Goal: Task Accomplishment & Management: Complete application form

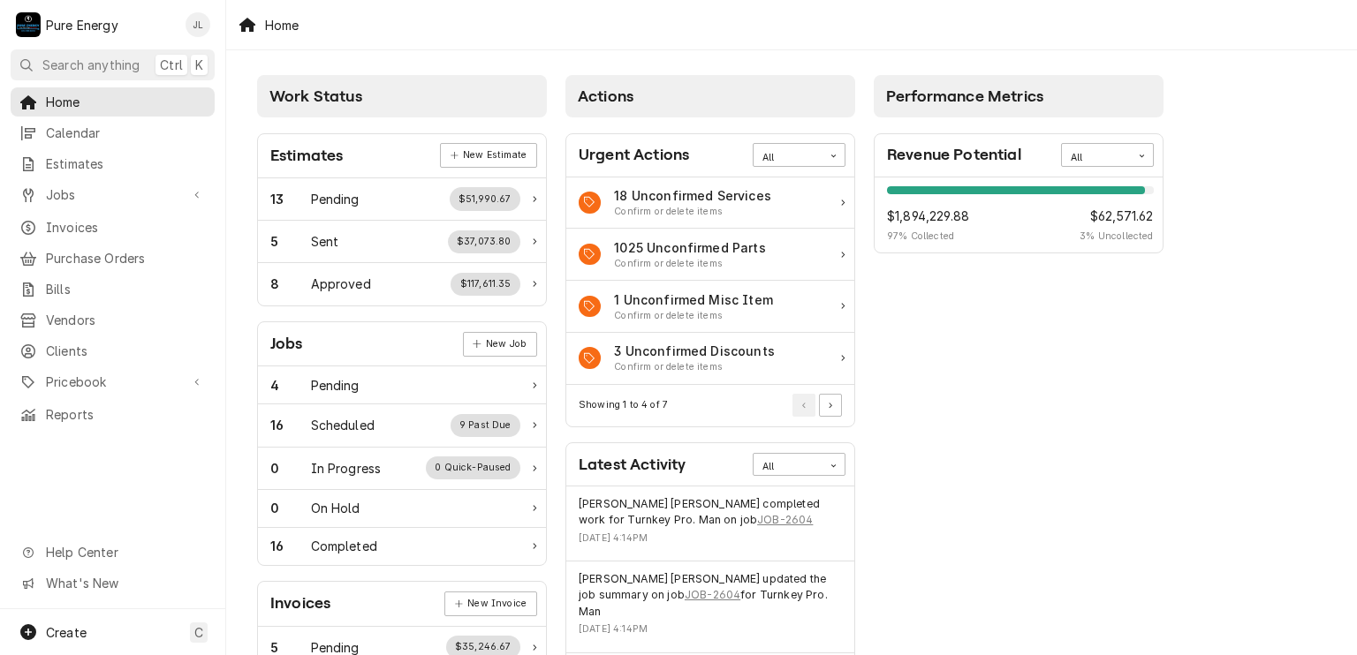
scroll to position [177, 0]
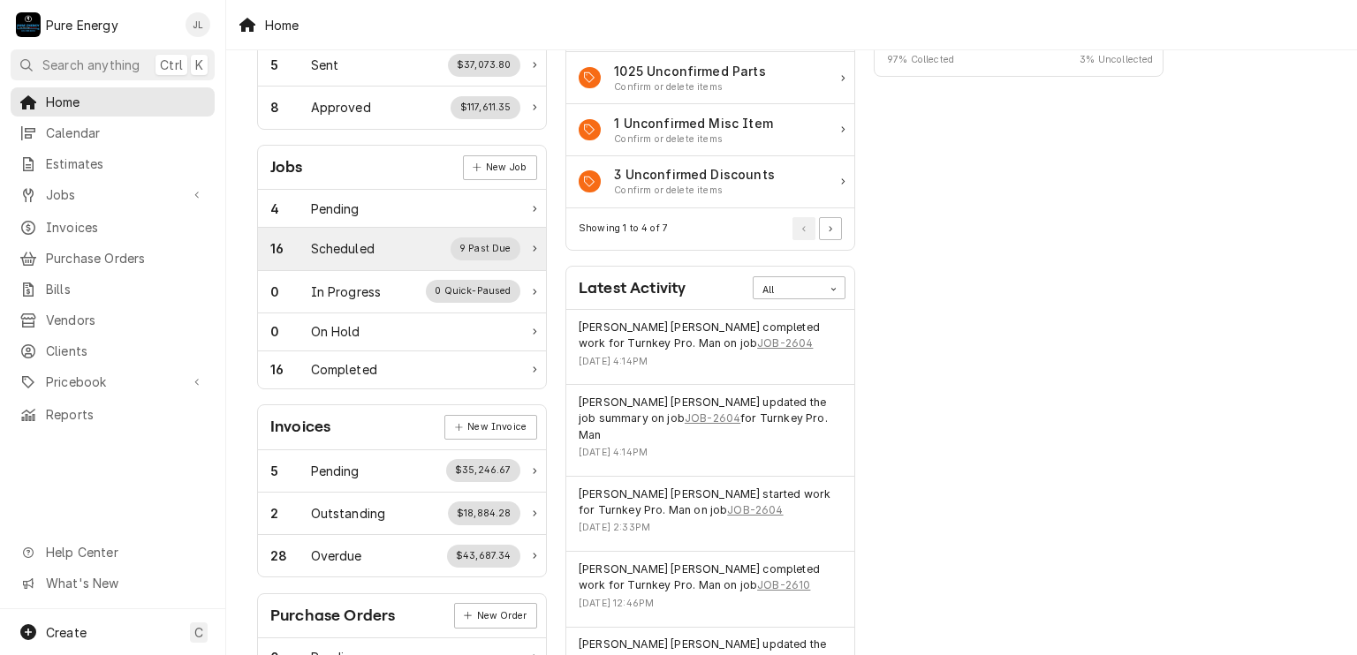
click at [387, 242] on div "16 Scheduled 9 Past Due" at bounding box center [395, 249] width 250 height 23
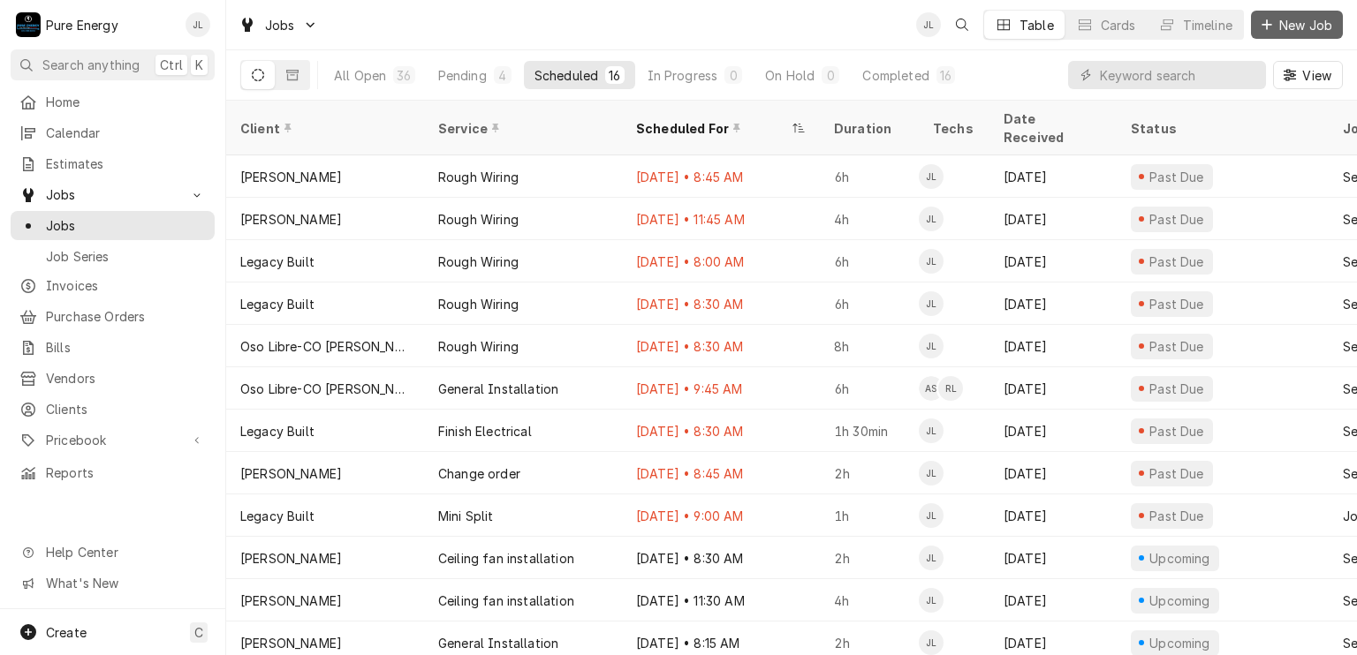
click at [1298, 24] on span "New Job" at bounding box center [1305, 25] width 60 height 19
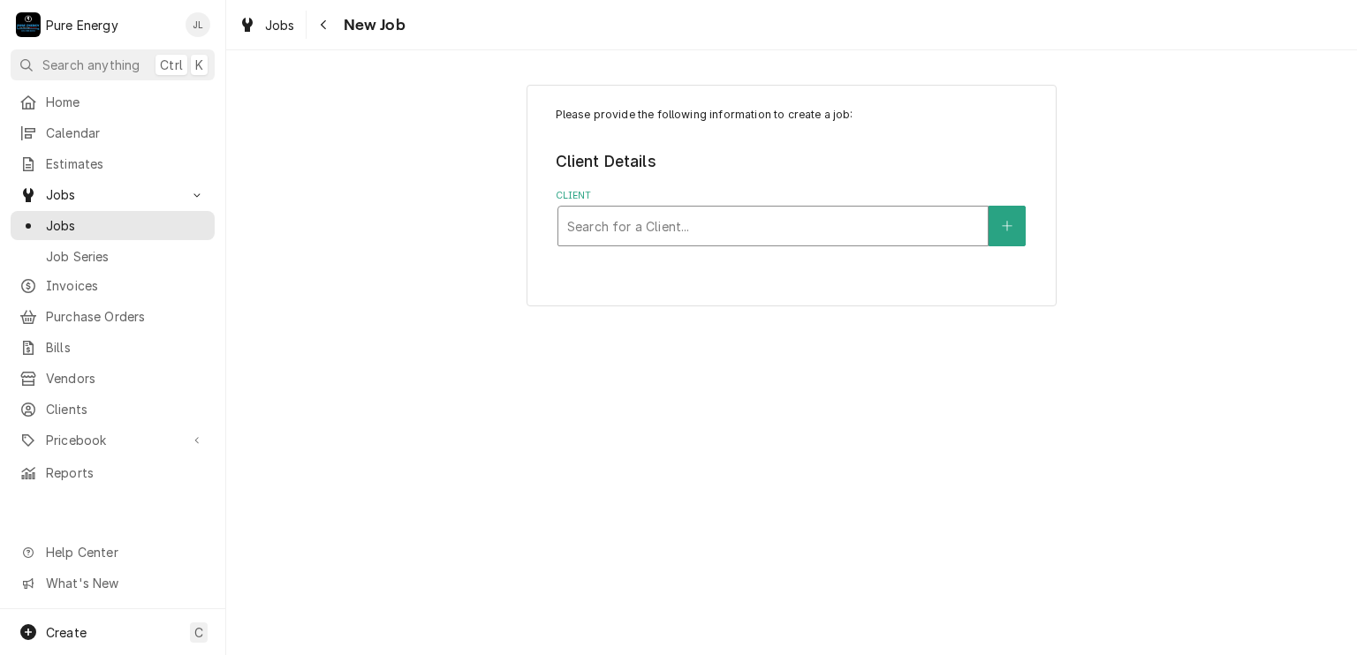
click at [693, 225] on div "Client" at bounding box center [773, 226] width 412 height 32
type input "ryan"
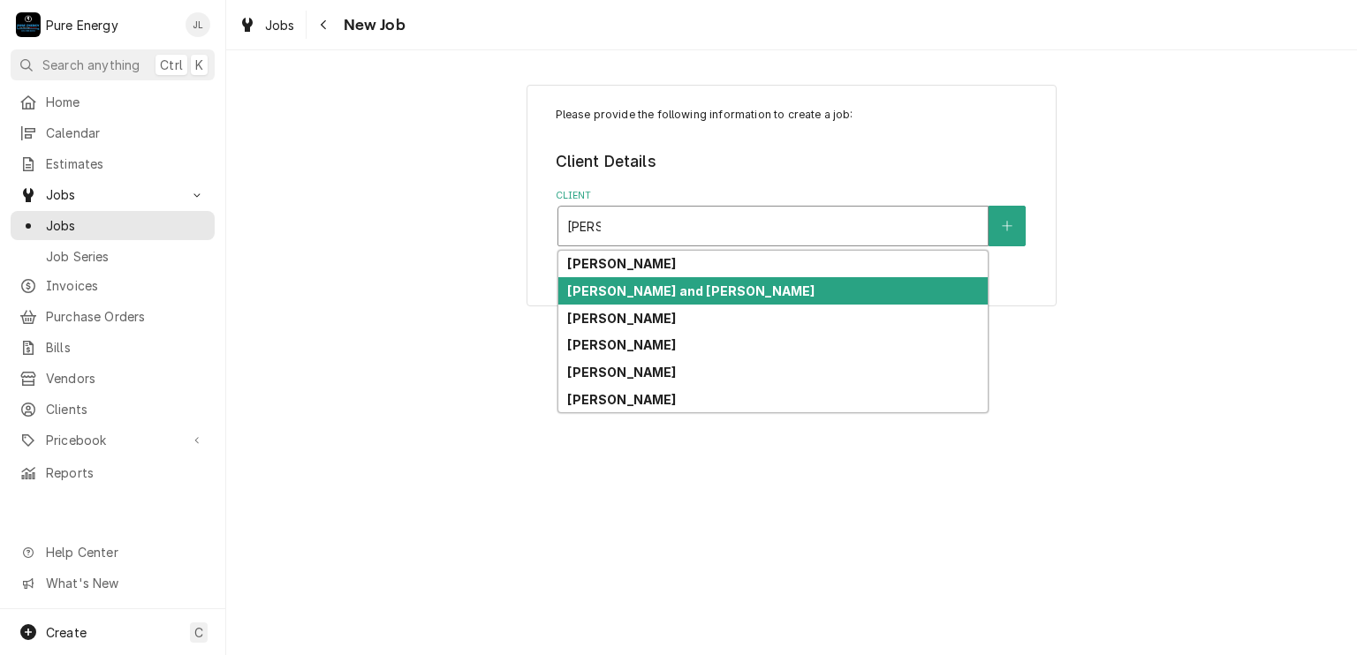
click at [660, 291] on strong "Ryan and Megan Carden" at bounding box center [690, 291] width 247 height 15
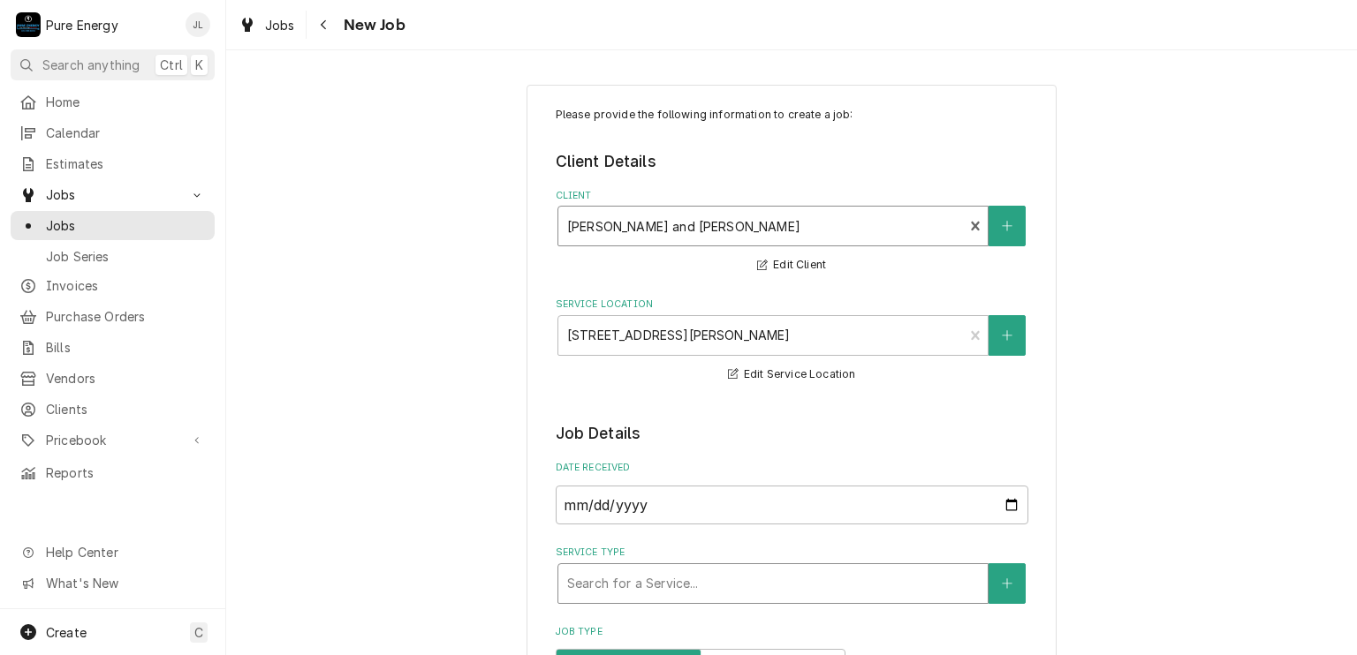
scroll to position [353, 0]
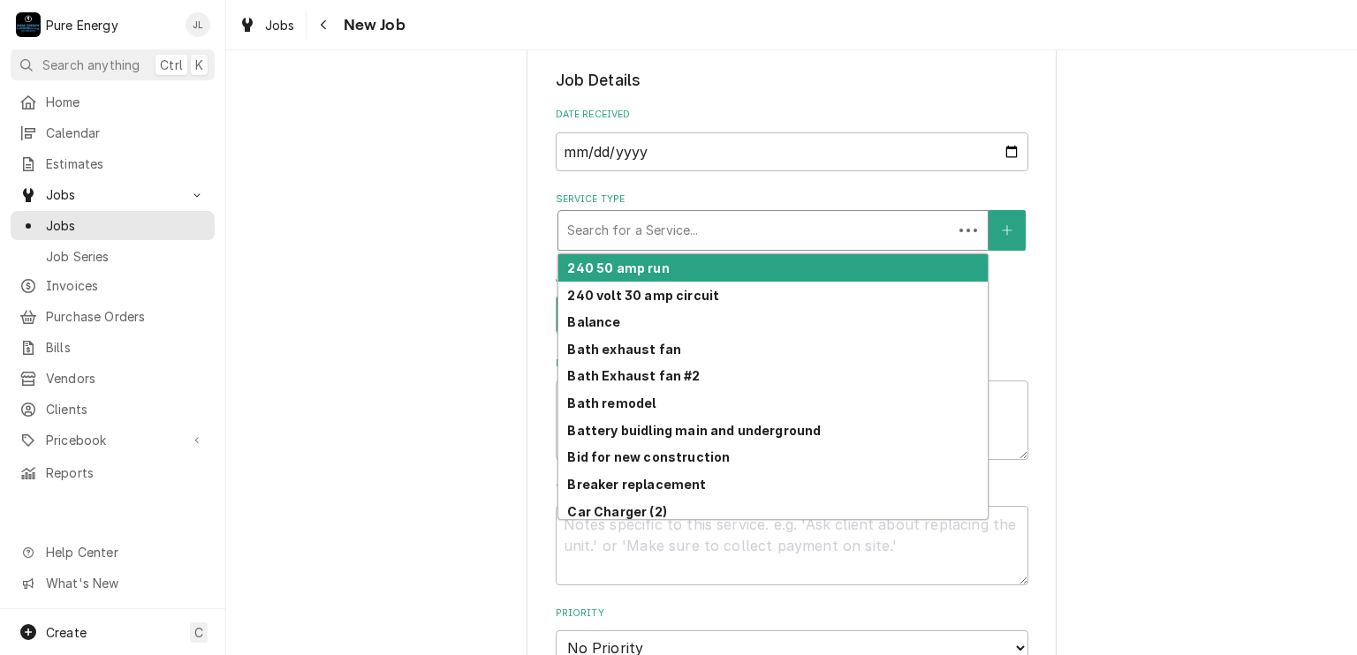
click at [703, 231] on div "Service Type" at bounding box center [755, 231] width 376 height 32
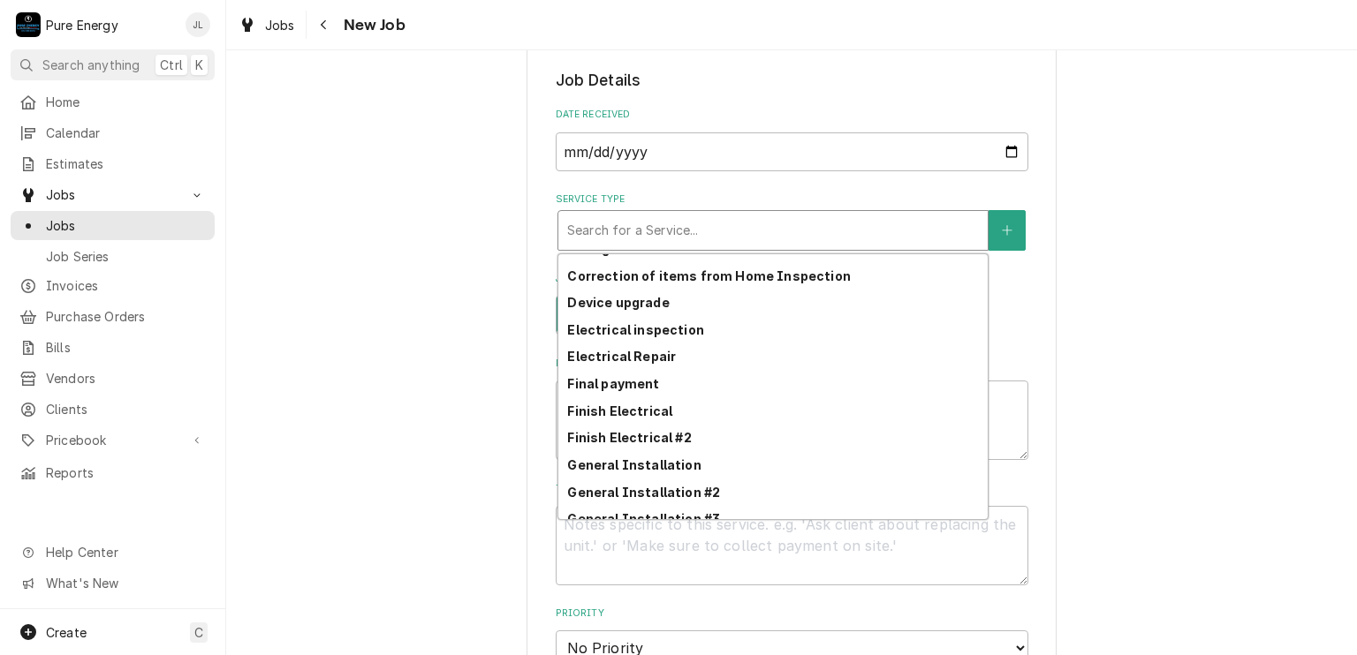
scroll to position [546, 0]
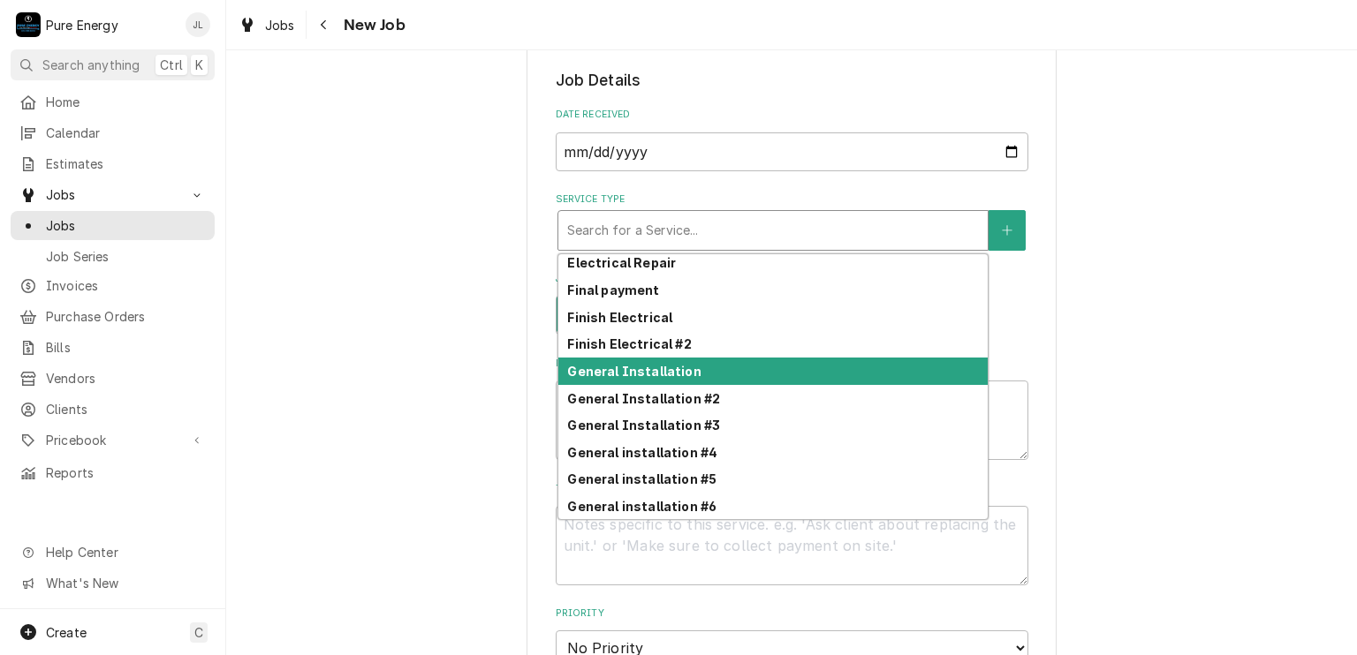
click at [693, 367] on div "General Installation" at bounding box center [772, 371] width 429 height 27
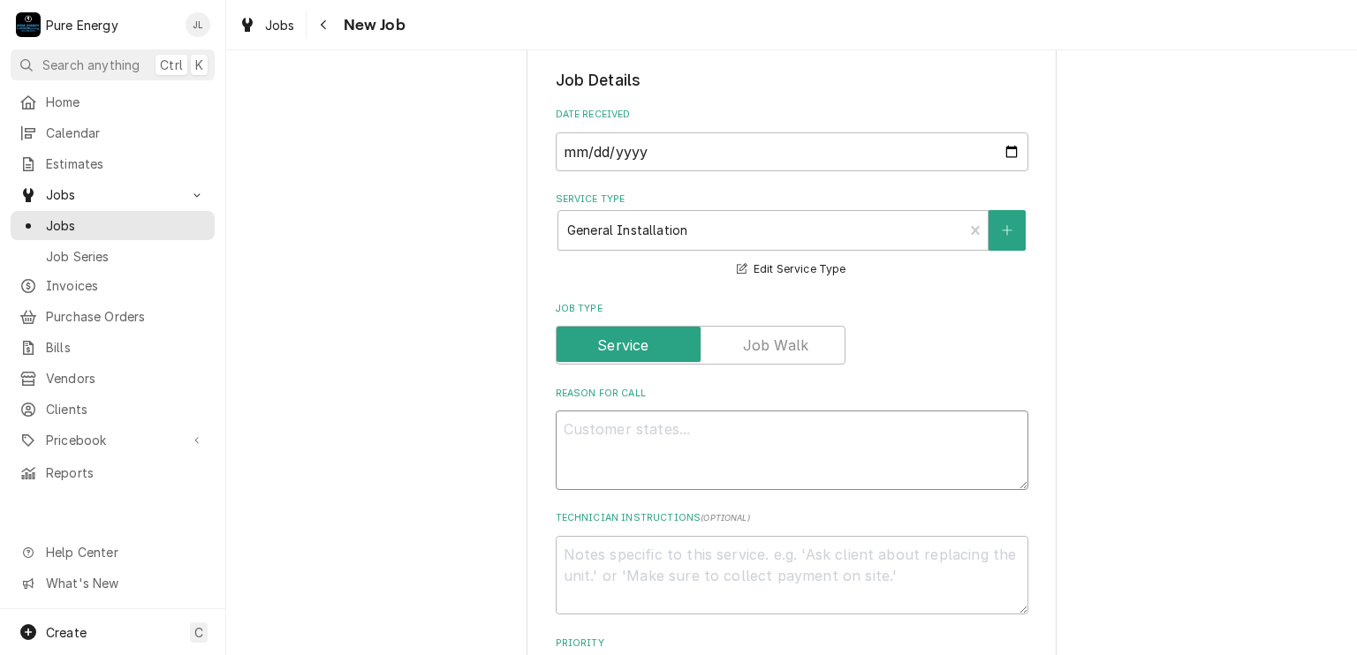
click at [669, 412] on textarea "Reason For Call" at bounding box center [792, 450] width 473 height 79
type textarea "x"
type textarea "W"
type textarea "x"
type textarea "We"
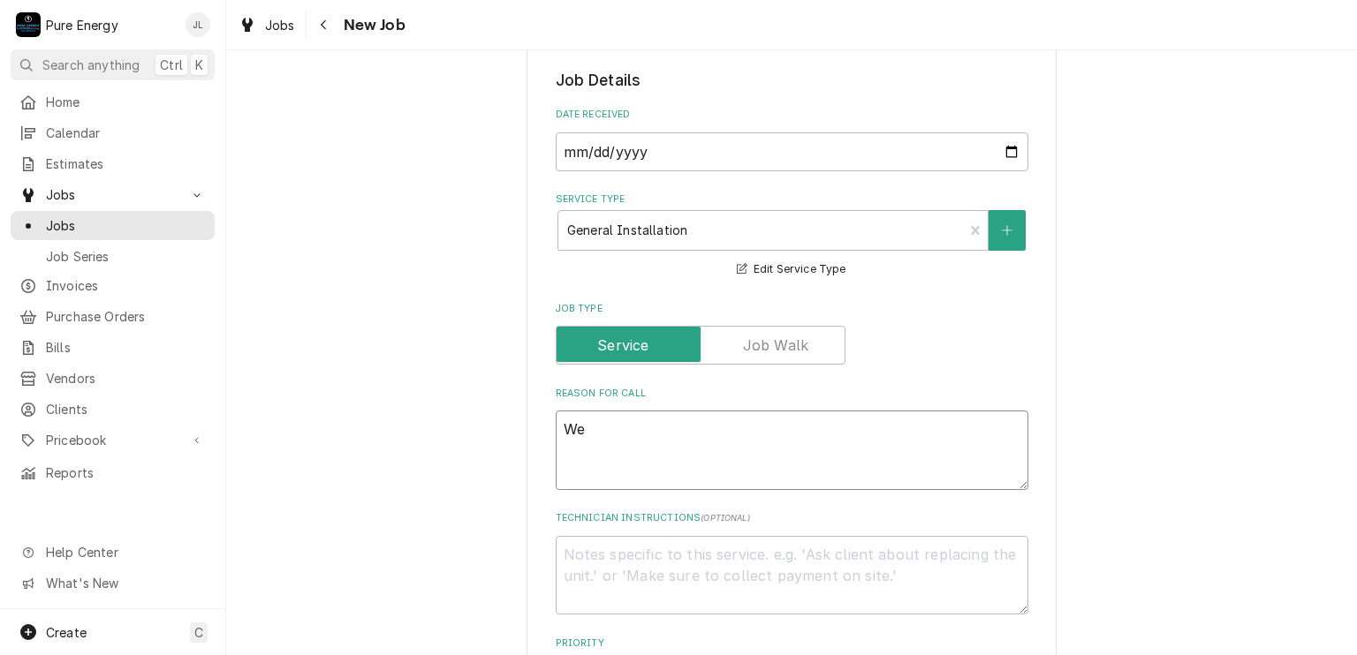
type textarea "x"
type textarea "We"
type textarea "x"
type textarea "We a"
type textarea "x"
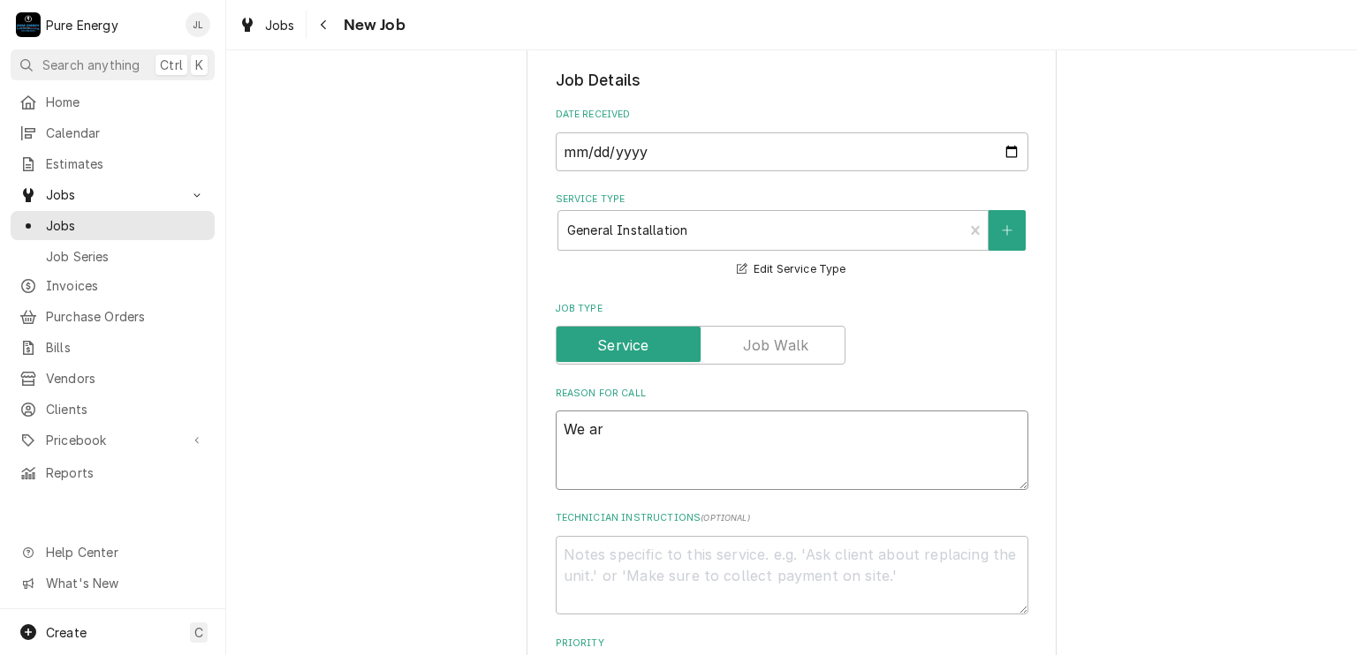
type textarea "We are"
type textarea "x"
type textarea "We are"
type textarea "x"
type textarea "We are go"
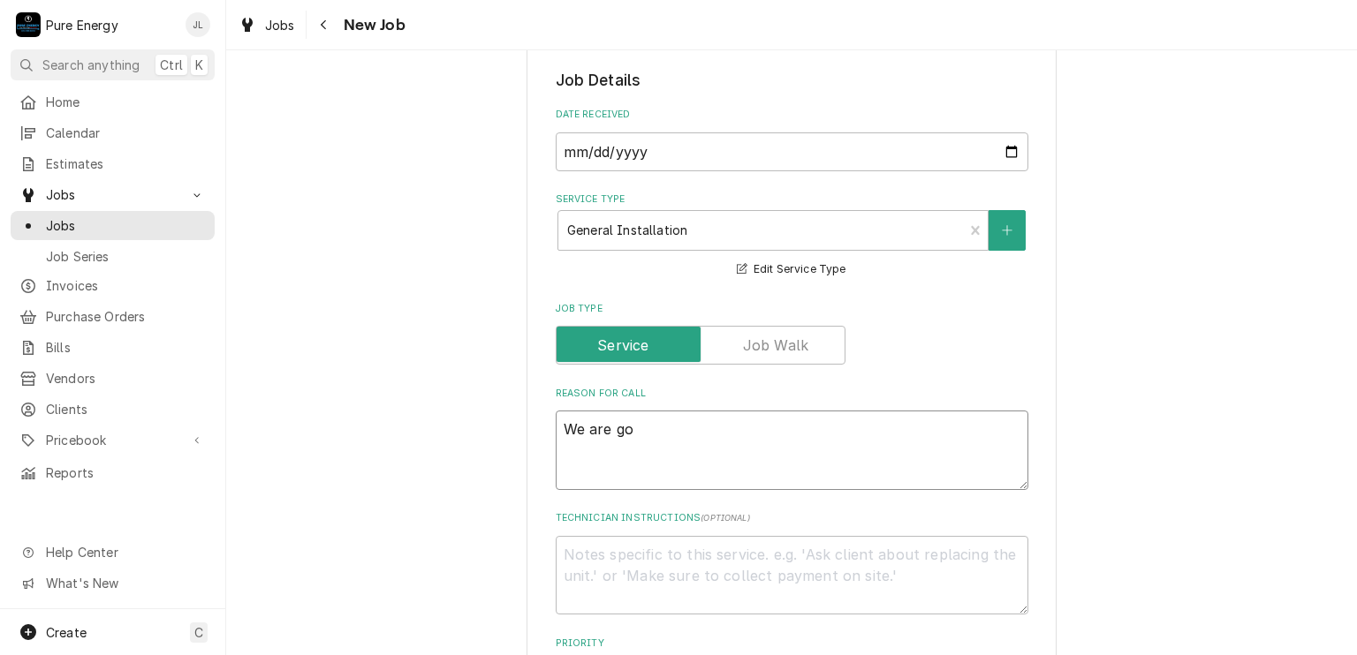
type textarea "x"
type textarea "We are goi"
type textarea "x"
type textarea "We are goin"
type textarea "x"
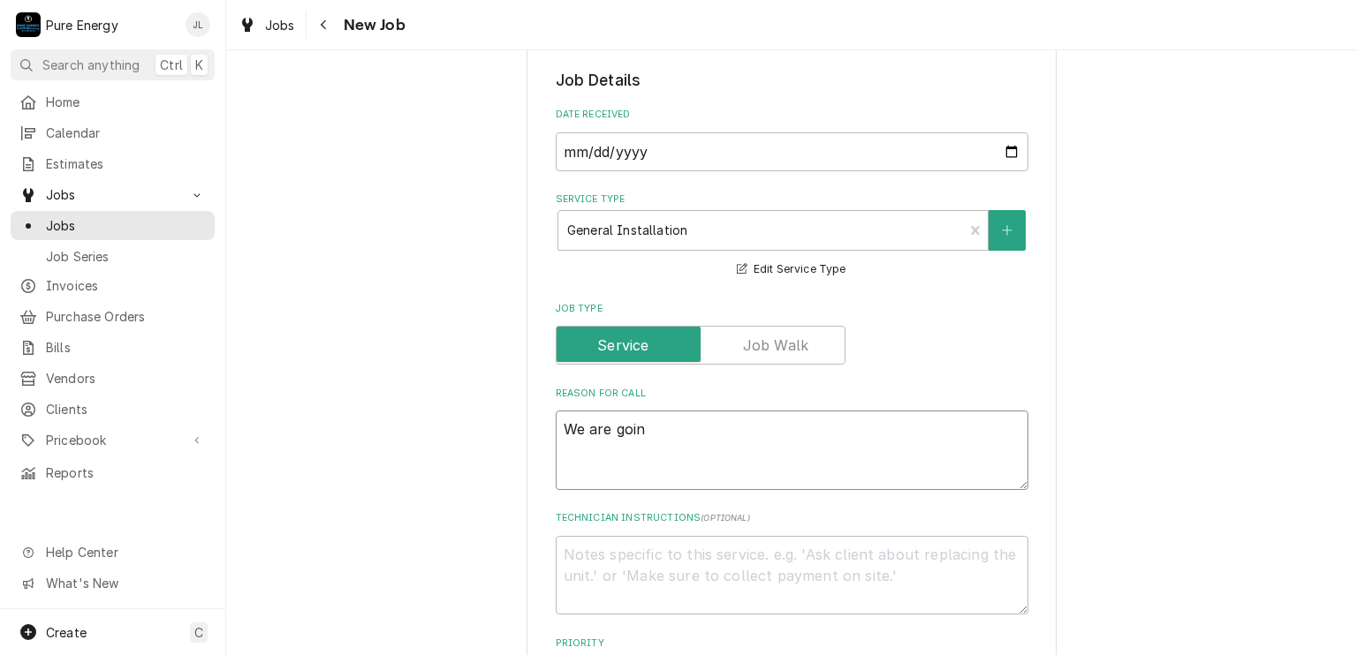
type textarea "We are going"
type textarea "x"
type textarea "We are going"
type textarea "x"
type textarea "We are going to"
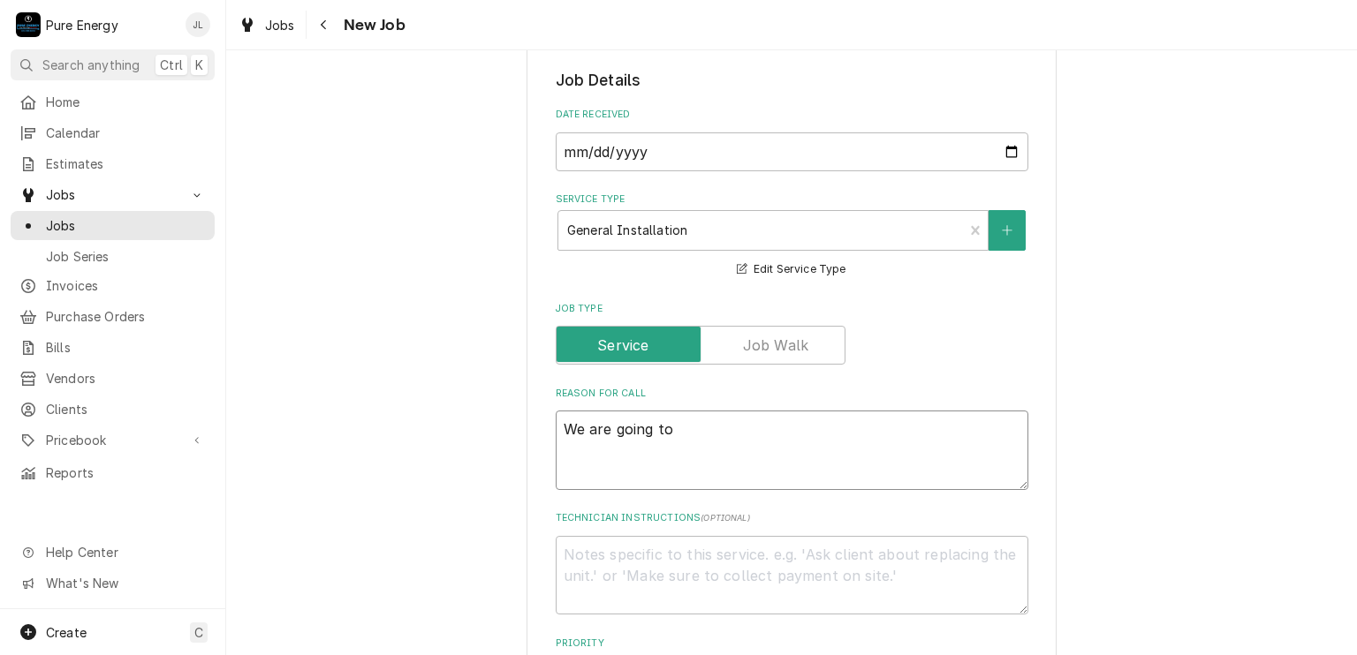
type textarea "x"
type textarea "We are going to"
type textarea "x"
type textarea "We are going to i"
type textarea "x"
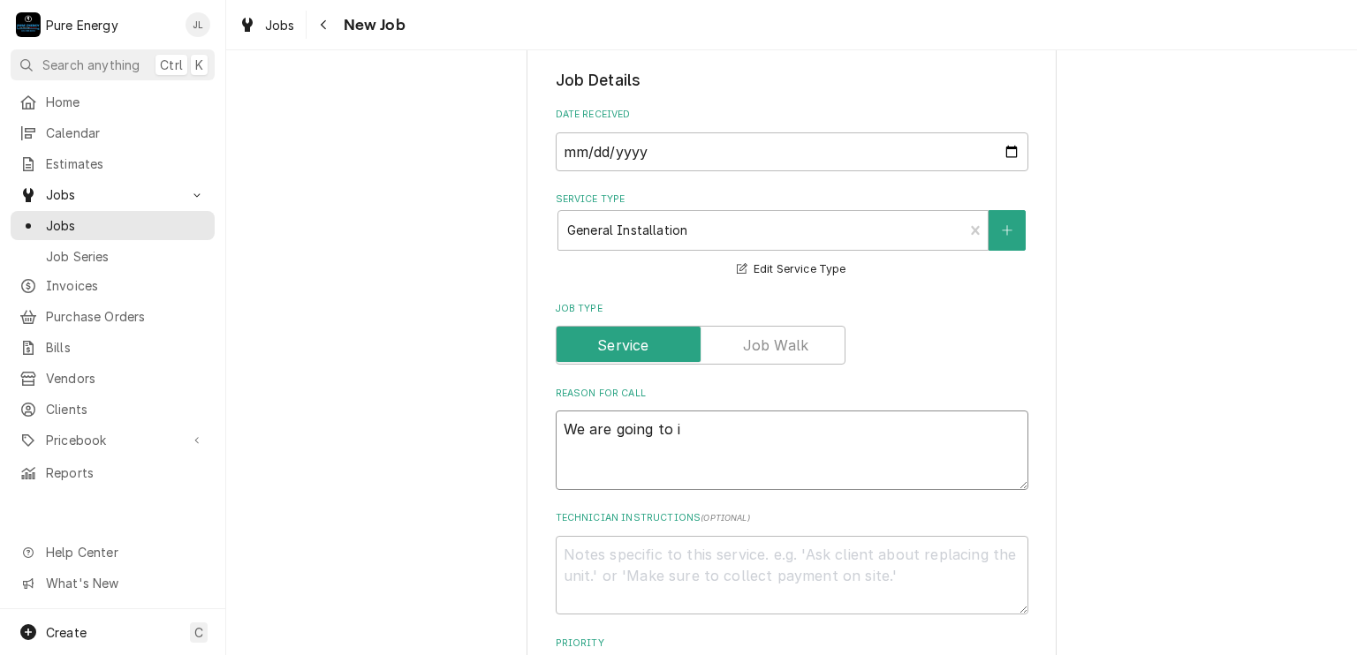
type textarea "We are going to in"
type textarea "x"
type textarea "We are going to ins"
type textarea "x"
type textarea "We are going to inst"
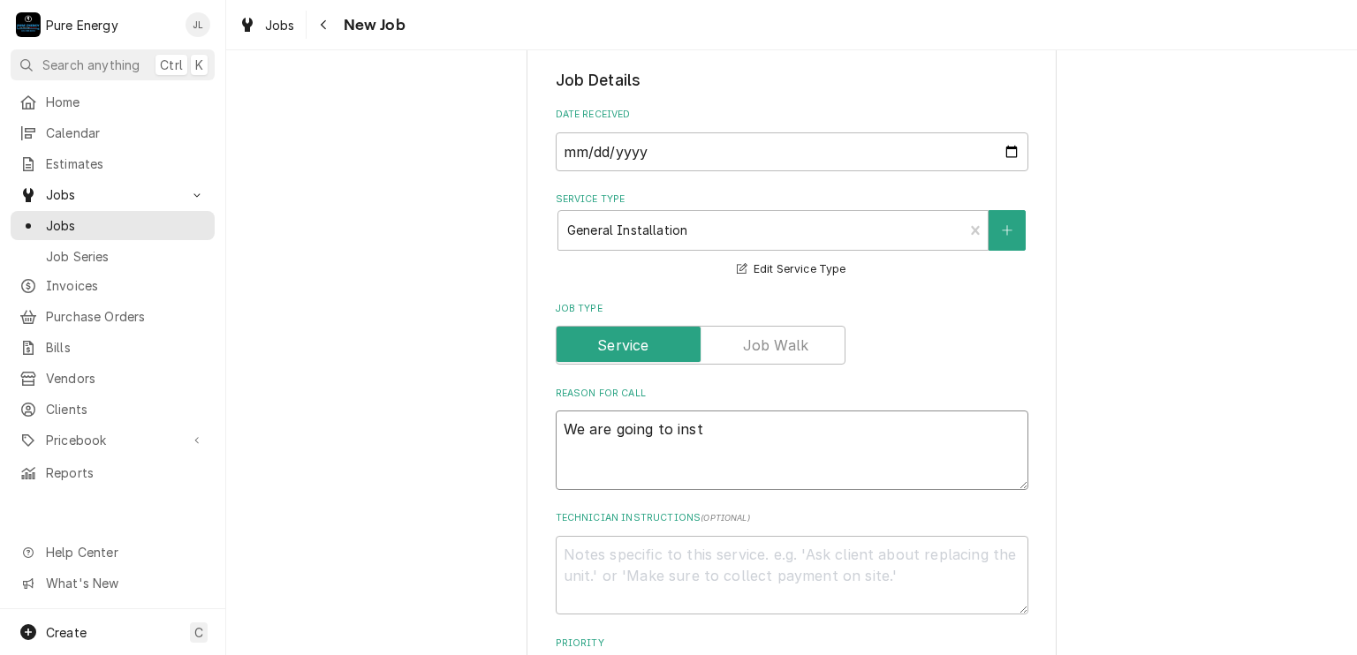
type textarea "x"
type textarea "We are going to insta"
type textarea "x"
type textarea "We are going to instal"
type textarea "x"
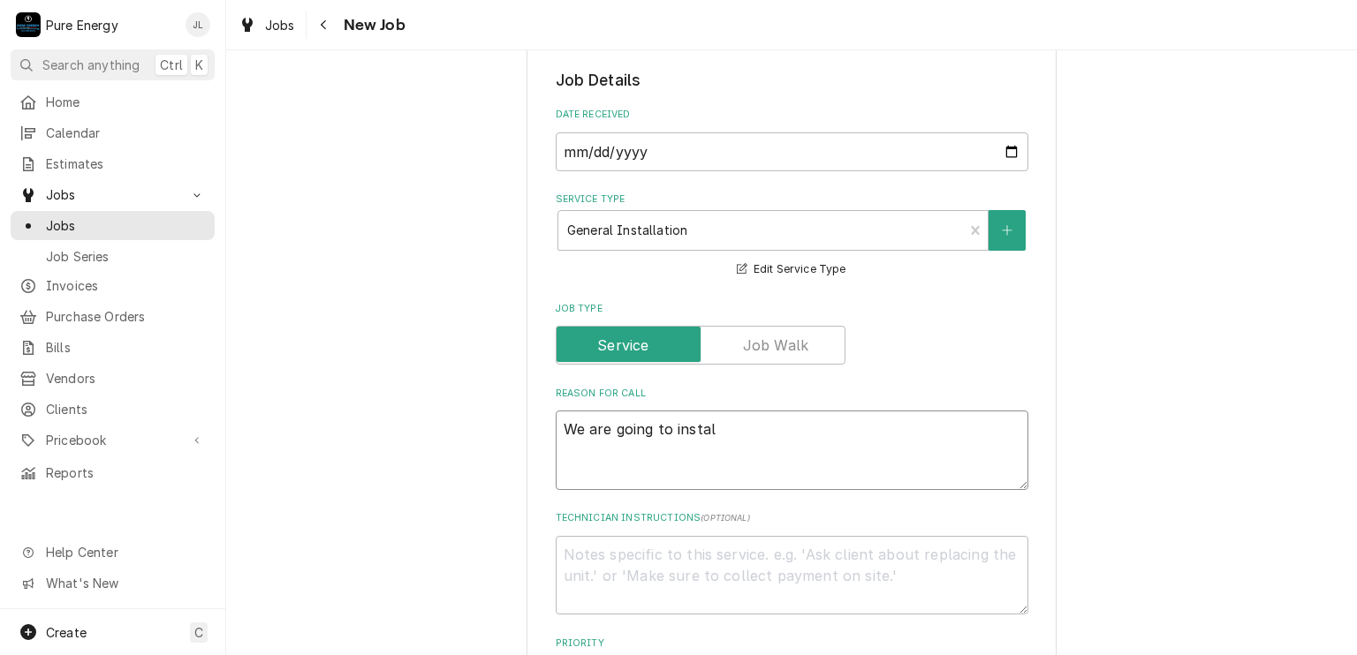
type textarea "We are going to install"
type textarea "x"
type textarea "We are going to install"
type textarea "x"
type textarea "We are going to install 2"
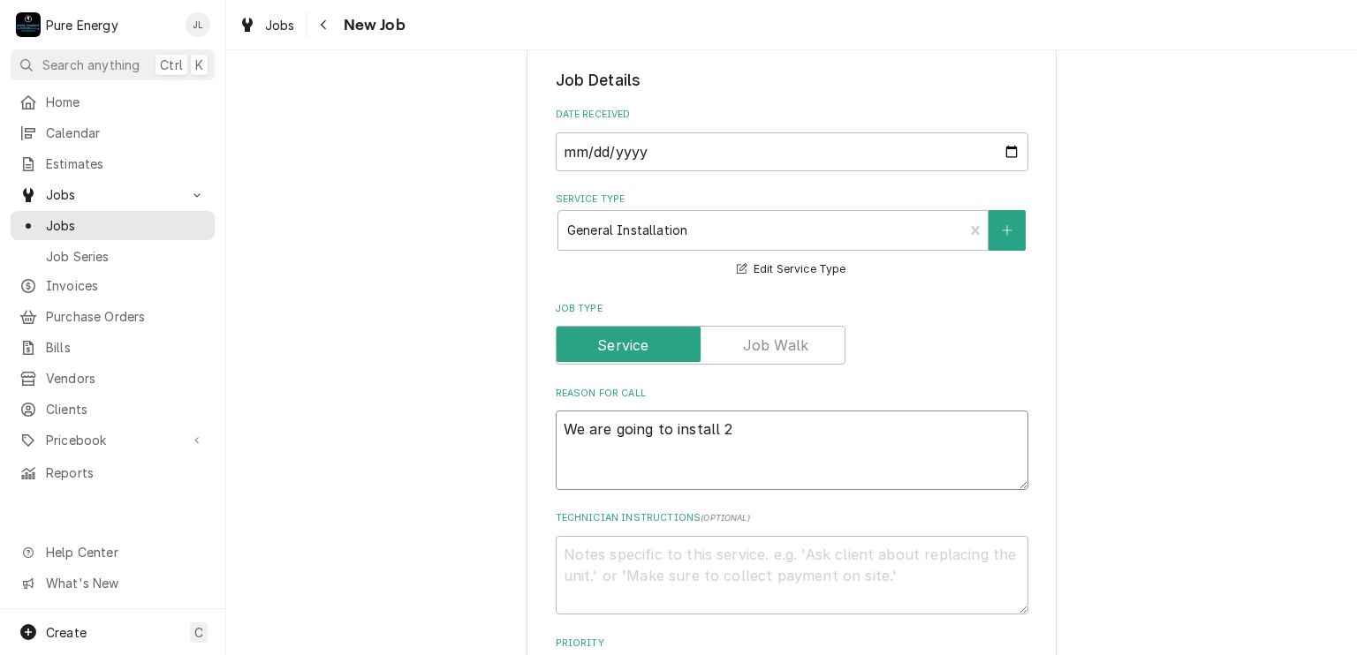
type textarea "x"
type textarea "We are going to install 2"
type textarea "x"
type textarea "We are going to install 2 o"
type textarea "x"
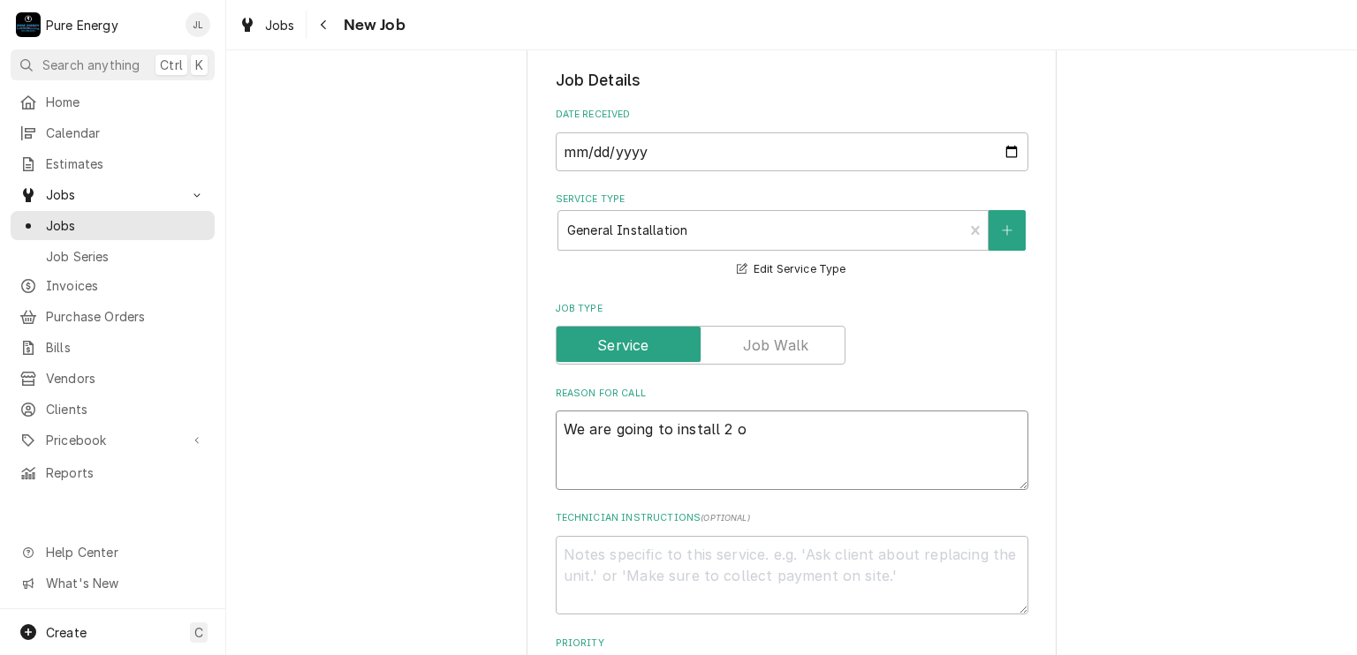
type textarea "We are going to install 2"
type textarea "x"
type textarea "We are going to install 2 t"
type textarea "x"
type textarea "We are going to install 2 to"
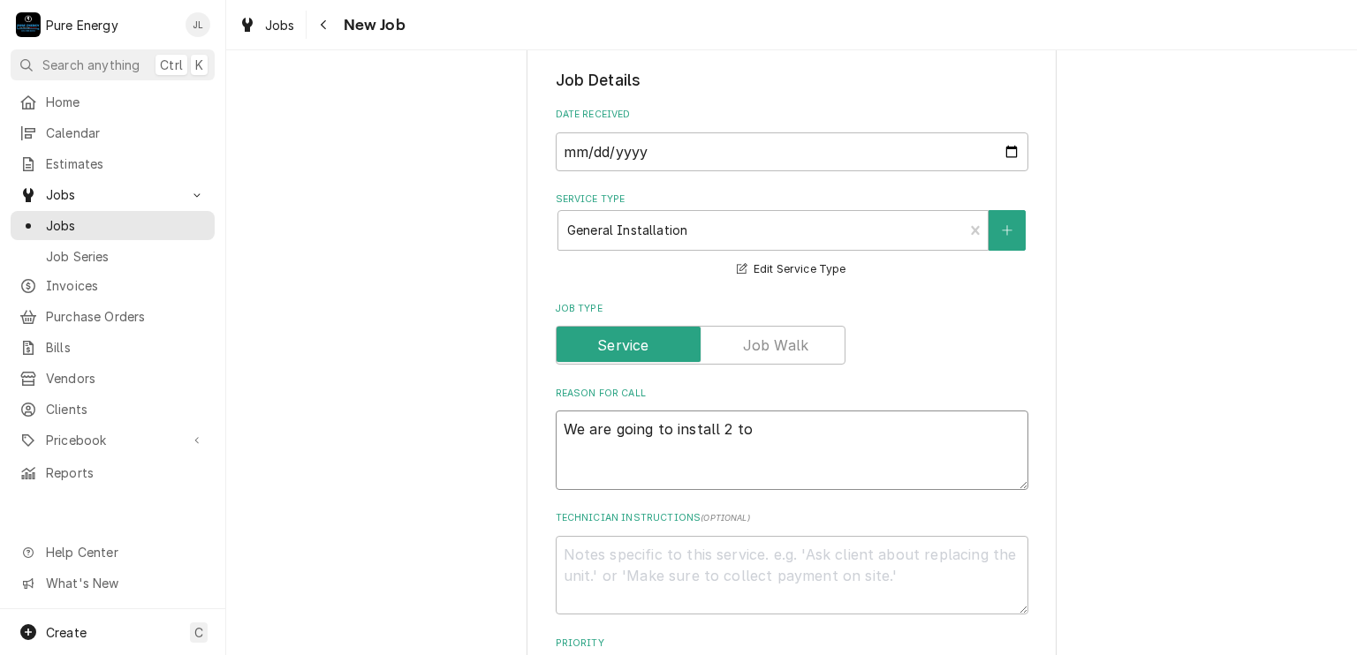
type textarea "x"
type textarea "We are going to install 2 to"
type textarea "x"
type textarea "We are going to install 2 to 4"
type textarea "x"
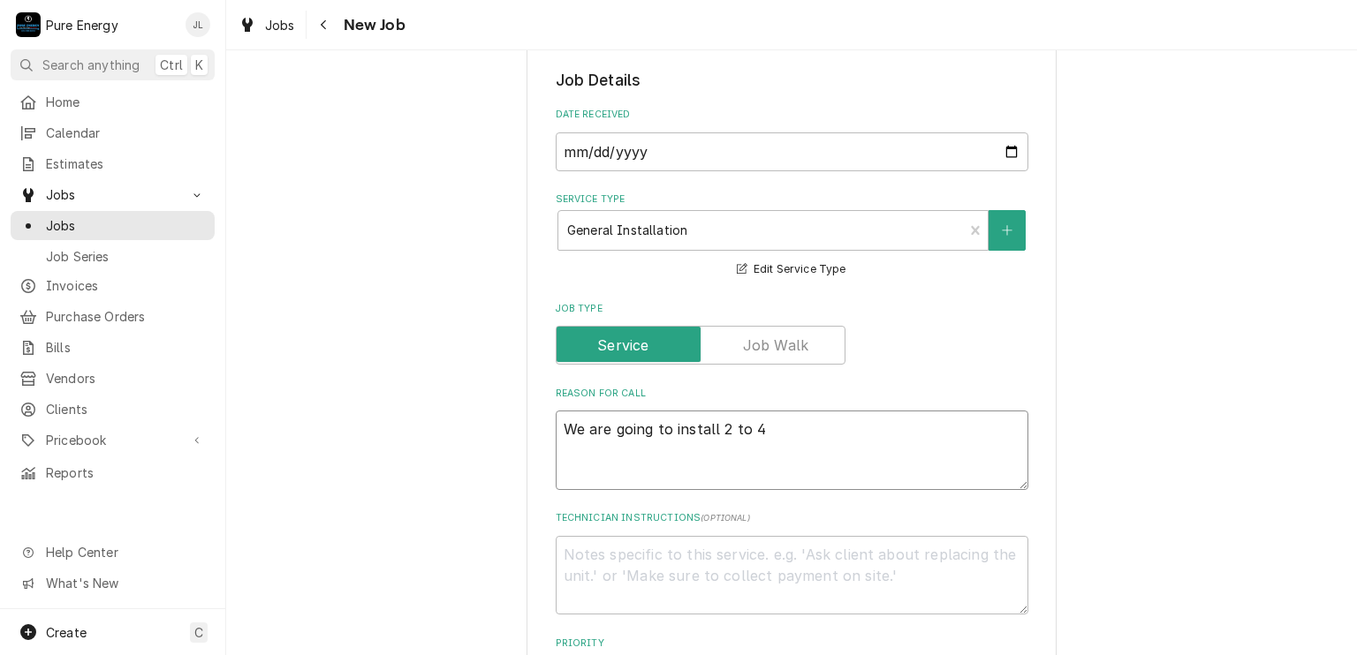
type textarea "We are going to install 2 to 4"
type textarea "x"
type textarea "We are going to install 2 to 4 o"
type textarea "x"
type textarea "We are going to install 2 to 4 ou"
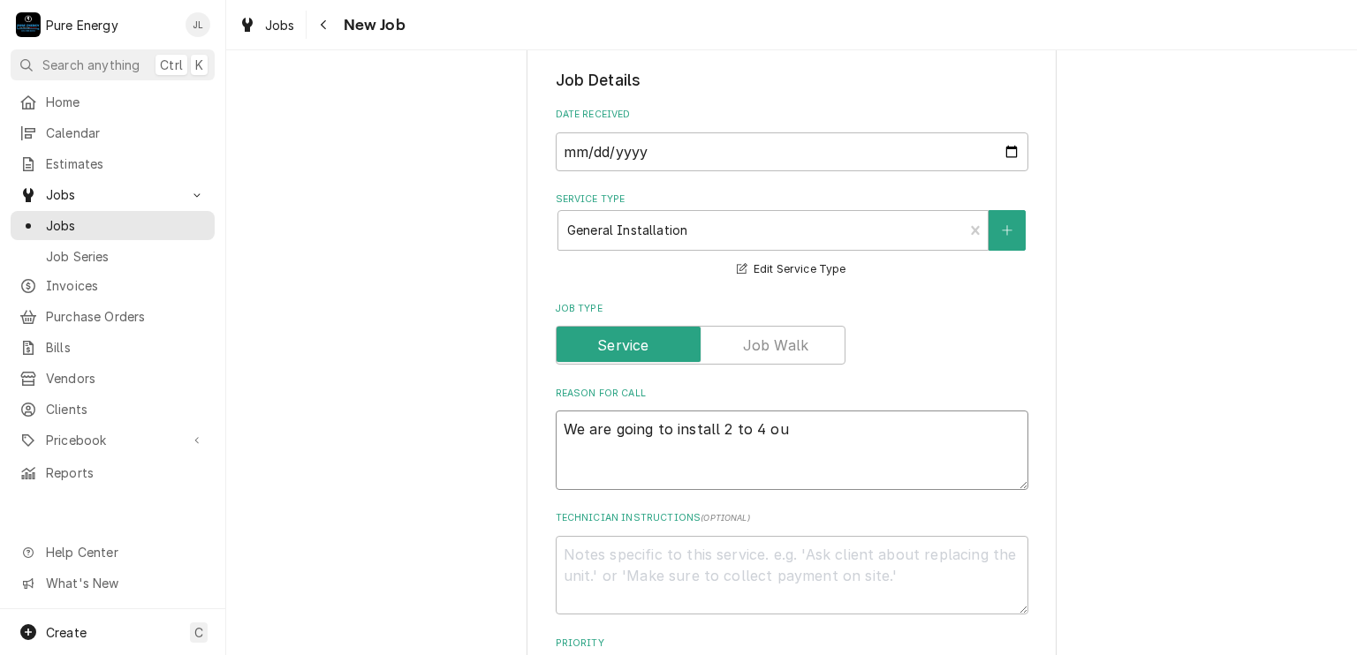
type textarea "x"
type textarea "We are going to install 2 to 4 out"
type textarea "x"
type textarea "We are going to install 2 to 4 outl"
type textarea "x"
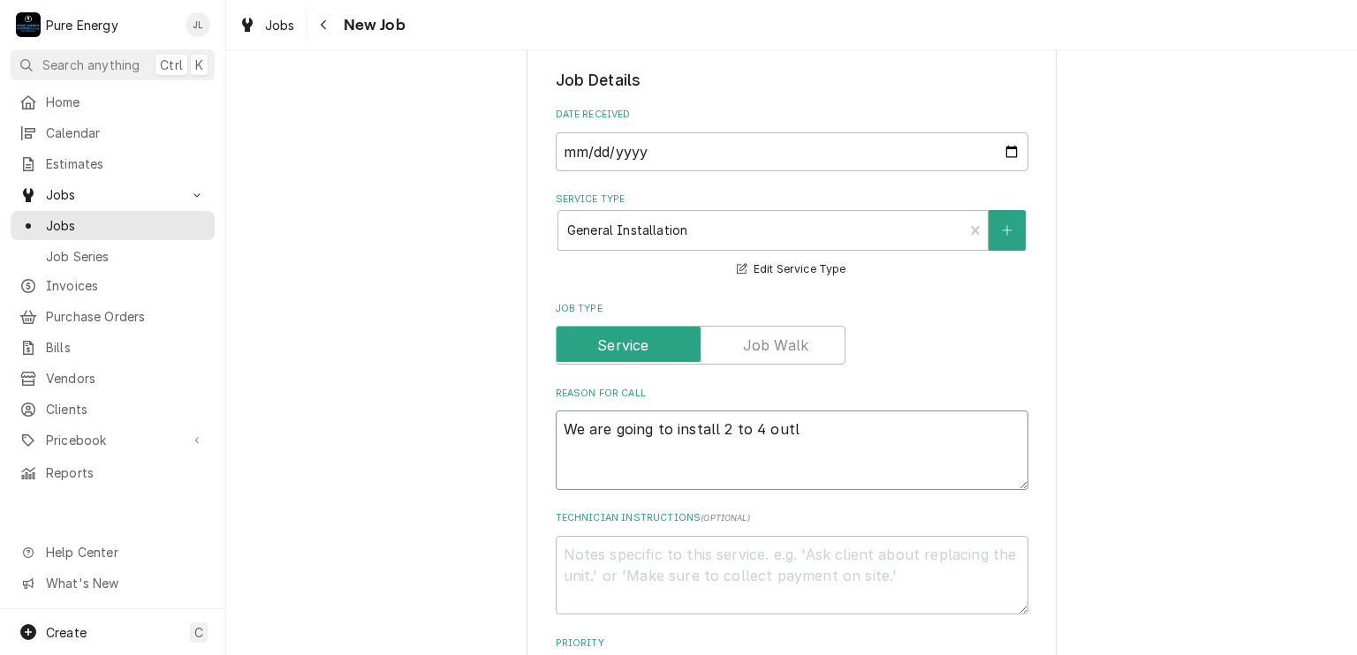
type textarea "We are going to install 2 to 4 outle"
type textarea "x"
type textarea "We are going to install 2 to 4 outlet"
type textarea "x"
type textarea "We are going to install 2 to 4 outlets"
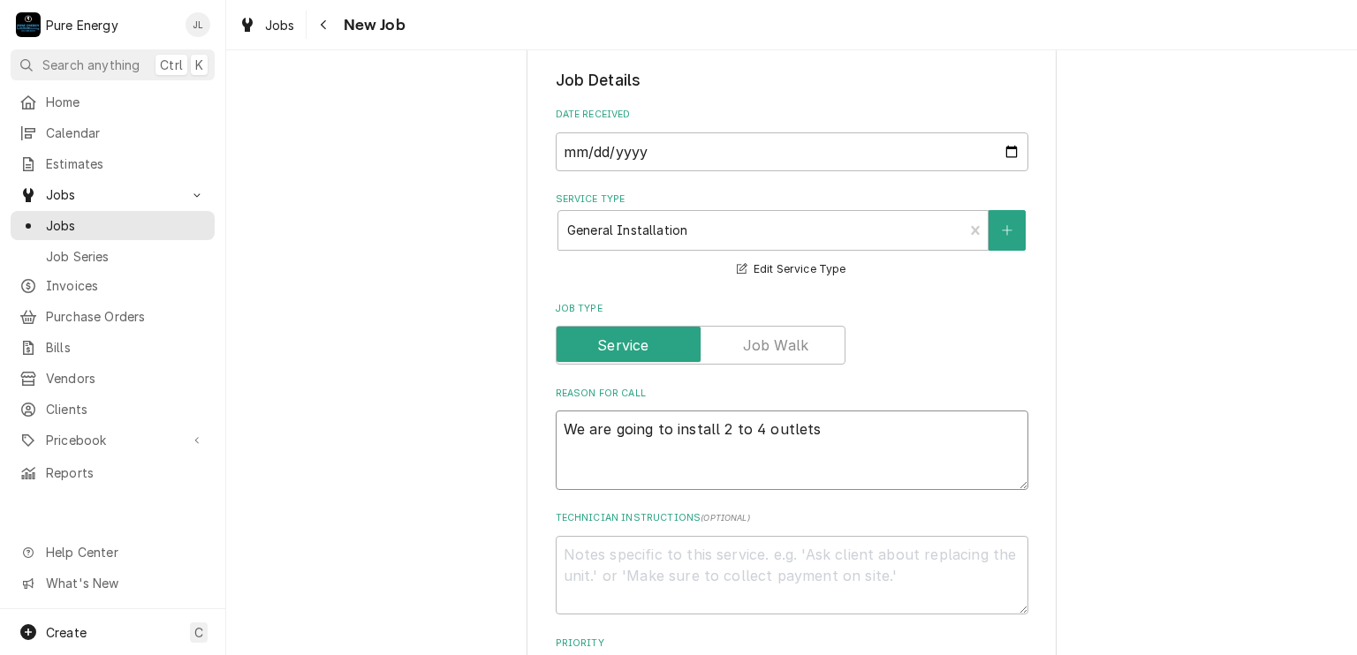
type textarea "x"
type textarea "We are going to install 2 to 4 outlets"
type textarea "x"
type textarea "We are going to install 2 to 4 outlets ("
type textarea "x"
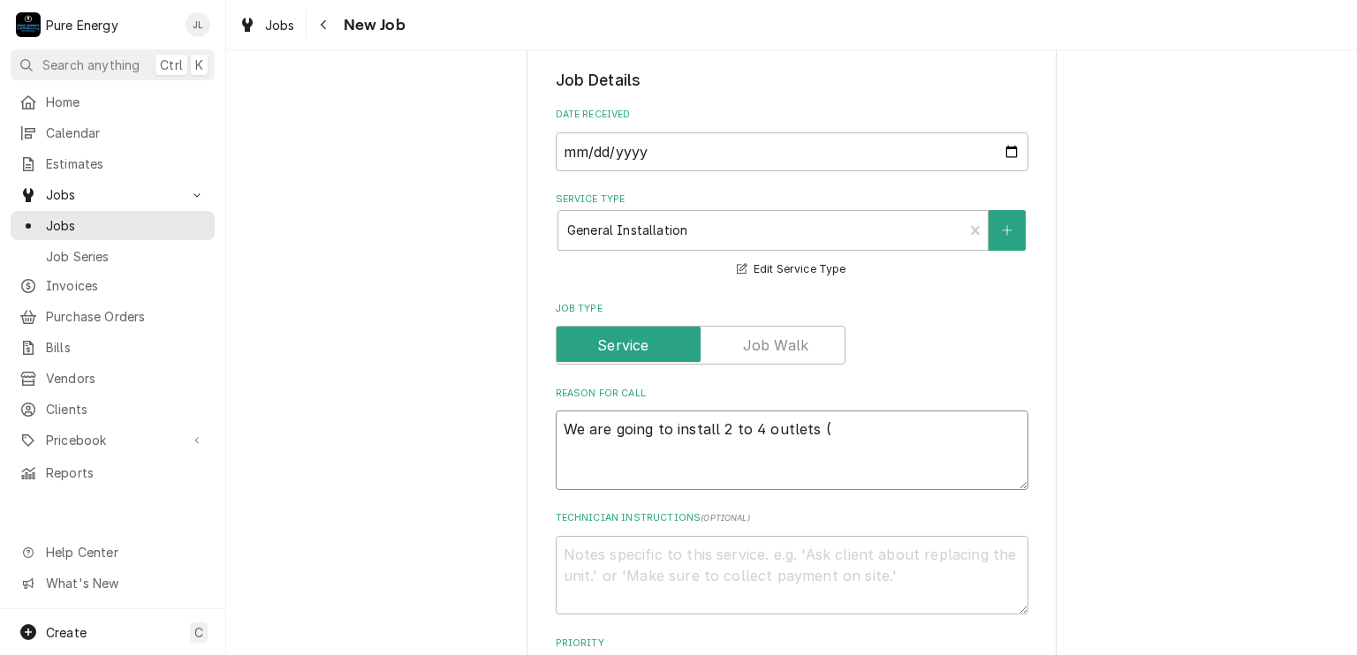
type textarea "We are going to install 2 to 4 outlets (h"
type textarea "x"
type textarea "We are going to install 2 to 4 outlets (he"
type textarea "x"
type textarea "We are going to install 2 to 4 outlets (he"
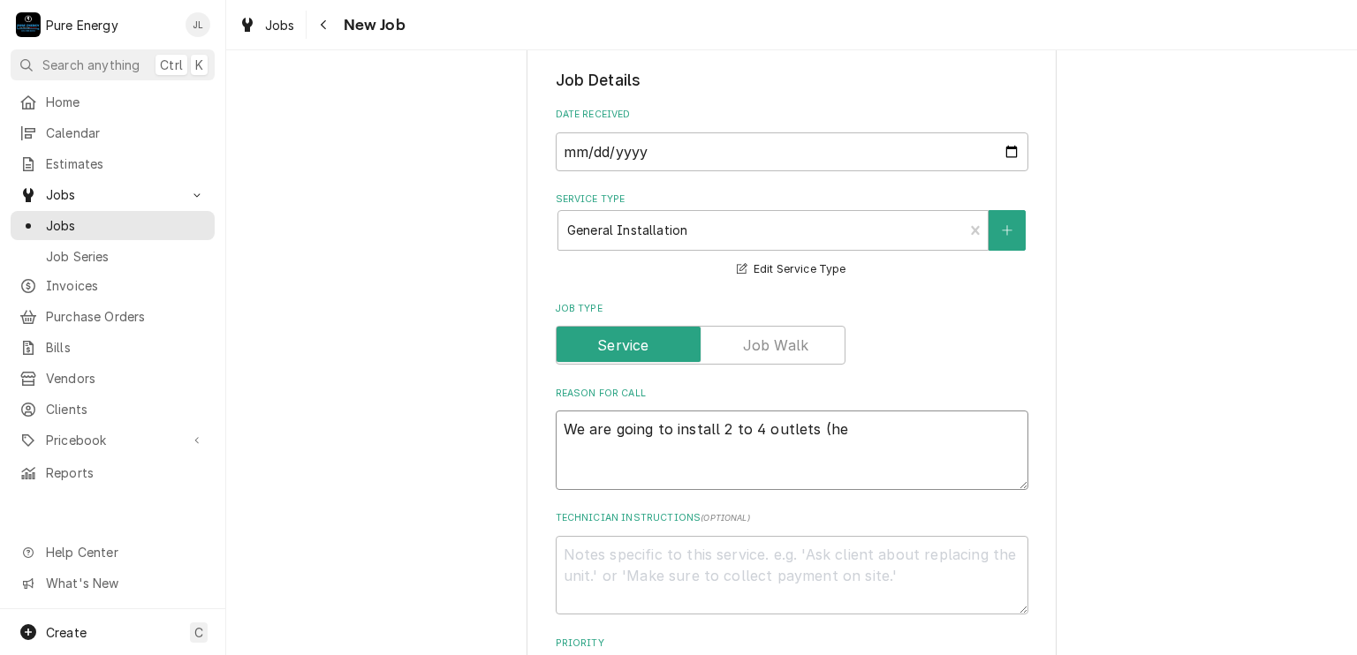
type textarea "x"
type textarea "We are going to install 2 to 4 outlets (he i"
type textarea "x"
type textarea "We are going to install 2 to 4 outlets (he is"
type textarea "x"
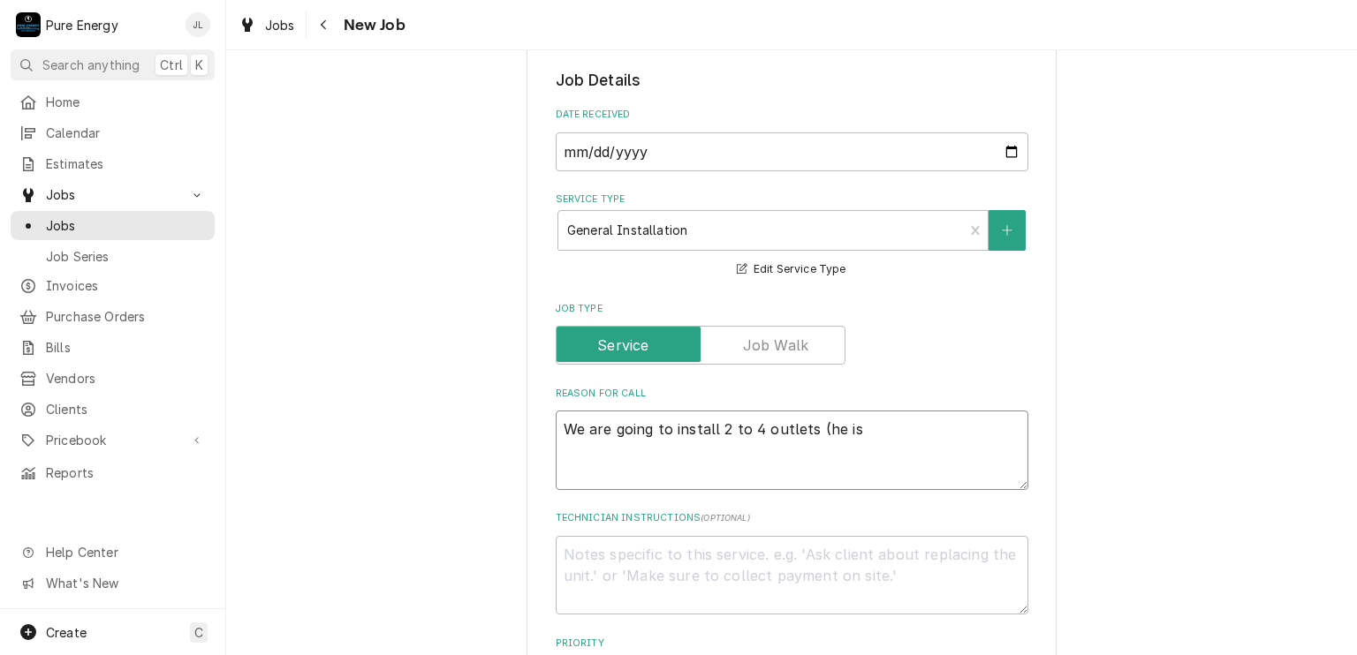
type textarea "We are going to install 2 to 4 outlets (he is s"
type textarea "x"
type textarea "We are going to install 2 to 4 outlets (he is st"
type textarea "x"
type textarea "We are going to install 2 to 4 outlets (he is sti"
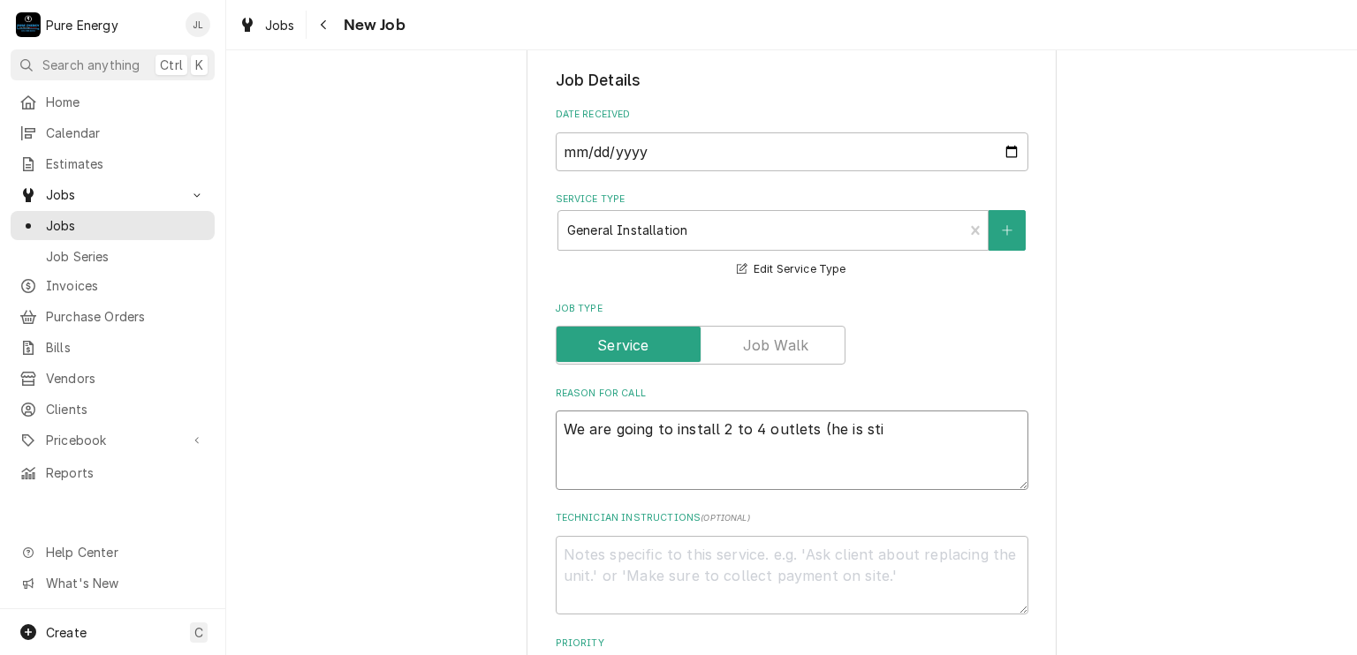
type textarea "x"
type textarea "We are going to install 2 to 4 outlets (he is stil"
type textarea "x"
type textarea "We are going to install 2 to 4 outlets (he is still"
type textarea "x"
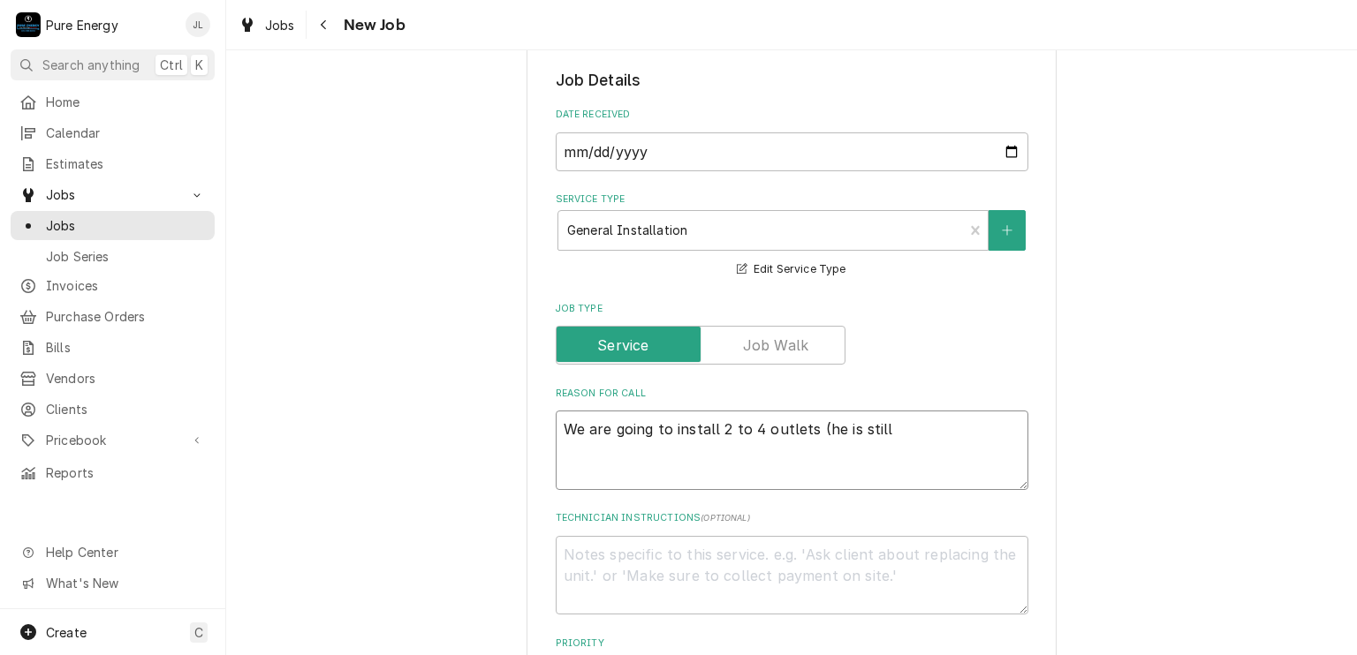
type textarea "We are going to install 2 to 4 outlets (he is still"
type textarea "x"
type textarea "We are going to install 2 to 4 outlets (he is still d"
type textarea "x"
type textarea "We are going to install 2 to 4 outlets (he is still de"
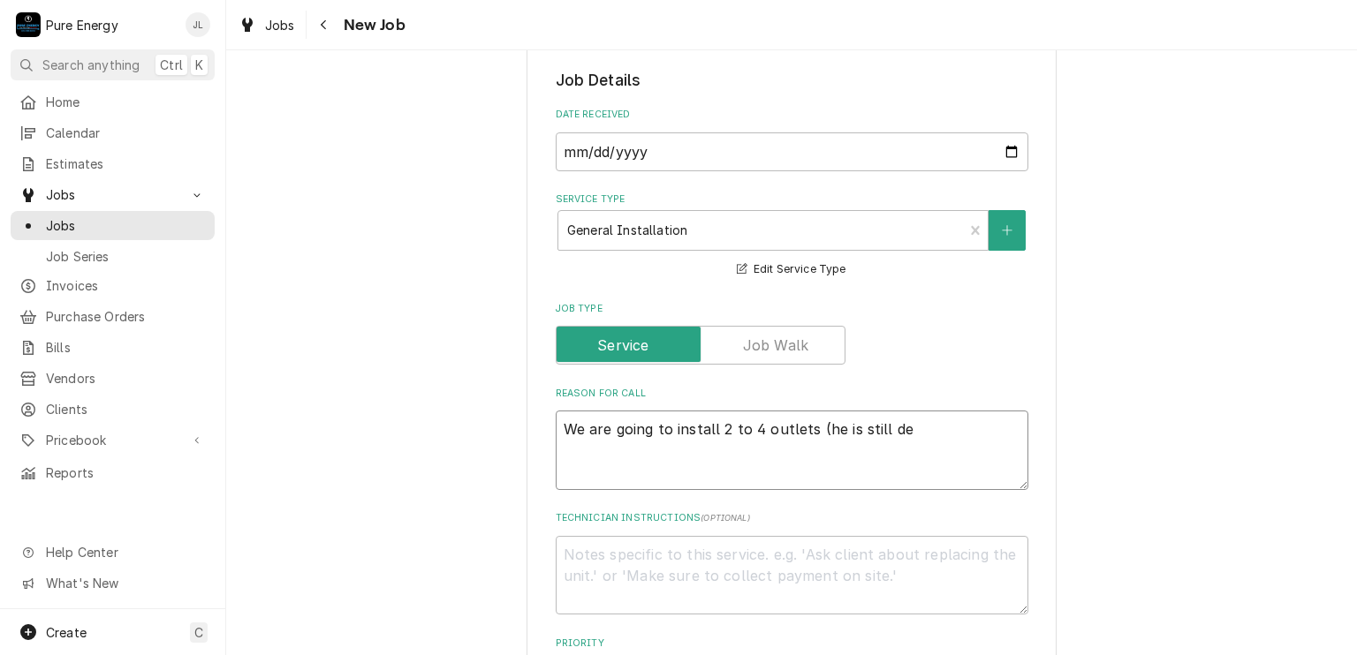
type textarea "x"
type textarea "We are going to install 2 to 4 outlets (he is still deci"
type textarea "x"
type textarea "We are going to install 2 to 4 outlets (he is still decie"
type textarea "x"
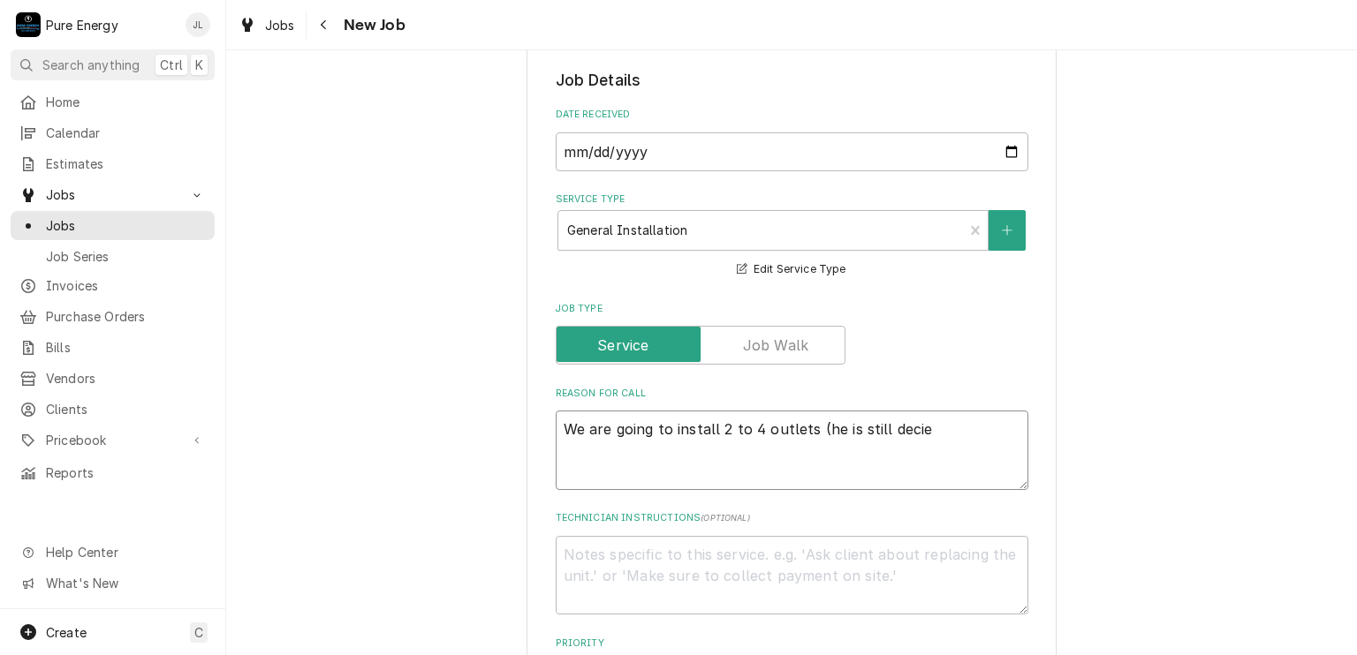
type textarea "We are going to install 2 to 4 outlets (he is still deci"
type textarea "x"
type textarea "We are going to install 2 to 4 outlets (he is still decid"
type textarea "x"
type textarea "We are going to install 2 to 4 outlets (he is still decidi"
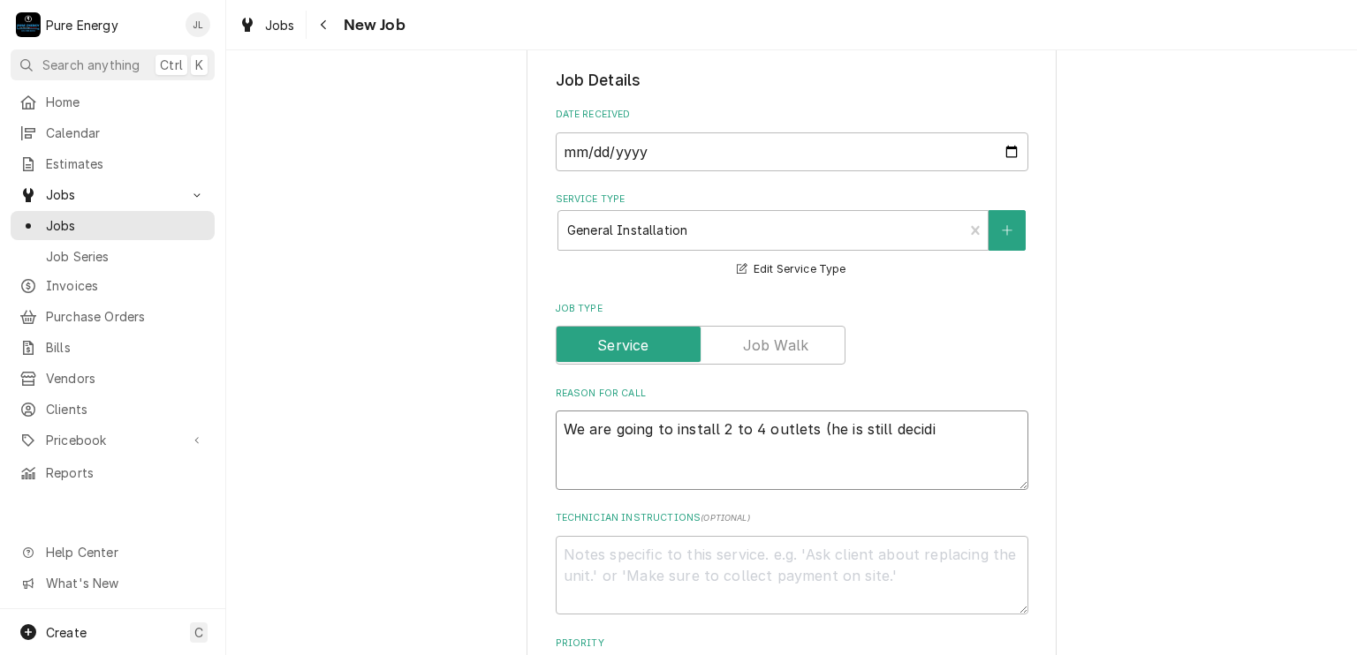
type textarea "x"
type textarea "We are going to install 2 to 4 outlets (he is still decidin"
type textarea "x"
type textarea "We are going to install 2 to 4 outlets (he is still deciding"
type textarea "x"
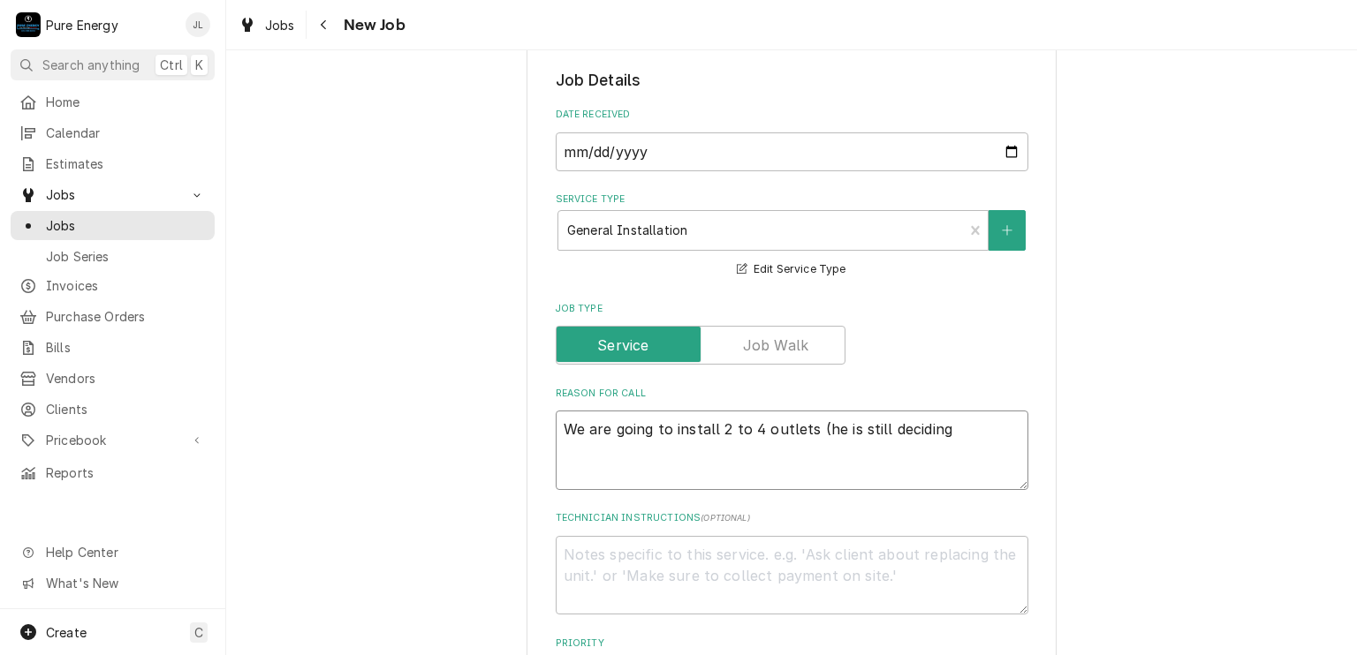
type textarea "We are going to install 2 to 4 outlets (he is still deciding)"
type textarea "x"
type textarea "We are going to install 2 to 4 outlets (he is still deciding)"
type textarea "x"
type textarea "We are going to install 2 to 4 outlets (he is still deciding) i"
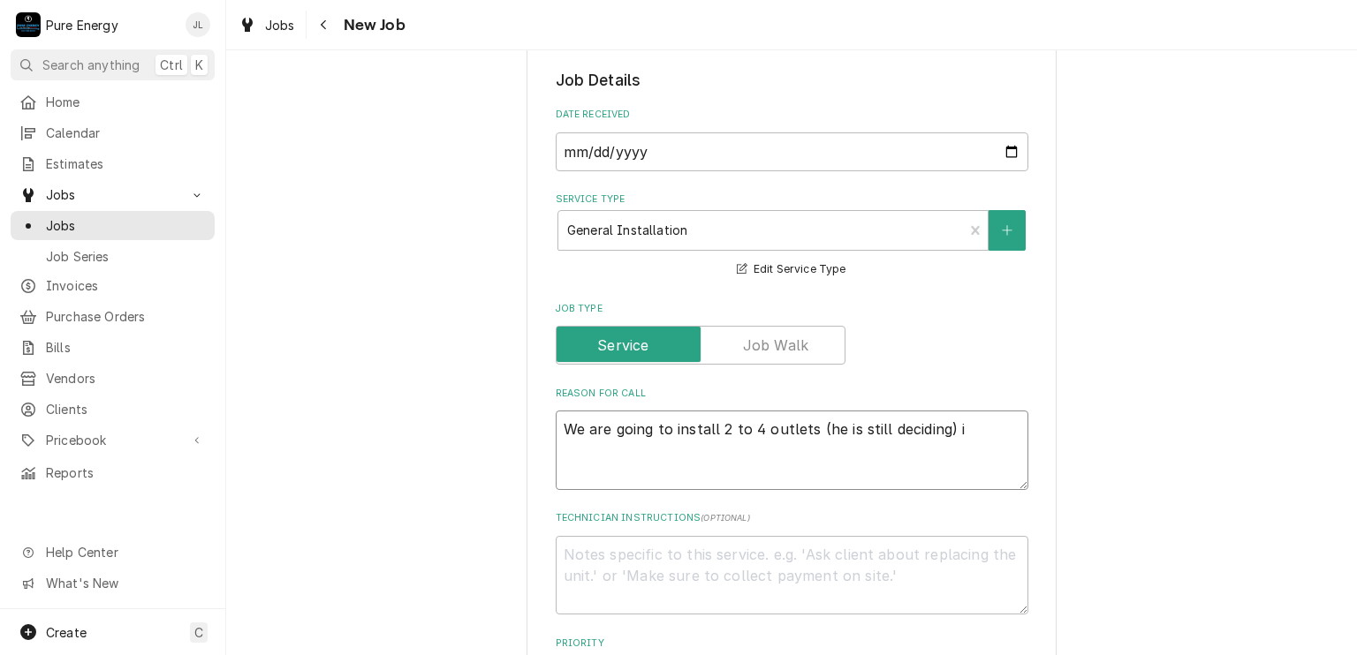
type textarea "x"
type textarea "We are going to install 2 to 4 outlets (he is still deciding) in"
type textarea "x"
type textarea "We are going to install 2 to 4 outlets (he is still deciding) in"
type textarea "x"
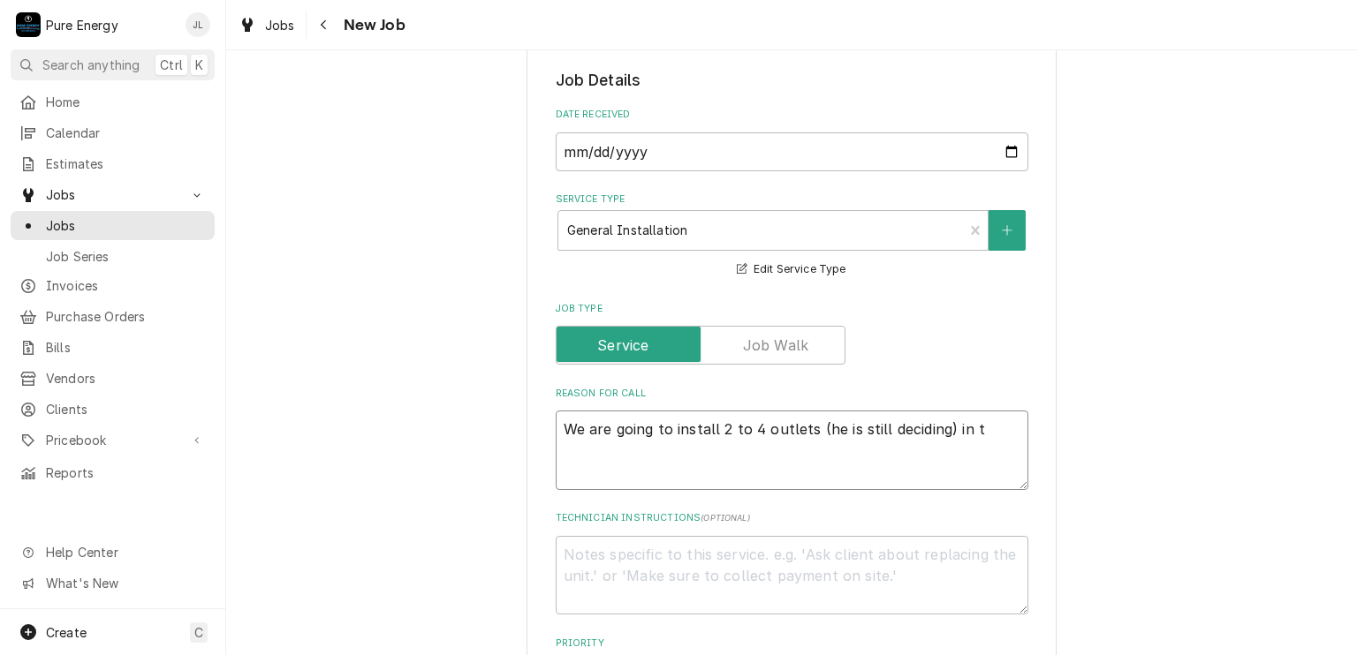
type textarea "We are going to install 2 to 4 outlets (he is still deciding) in th"
type textarea "x"
type textarea "We are going to install 2 to 4 outlets (he is still deciding) in the"
type textarea "x"
type textarea "We are going to install 2 to 4 outlets (he is still deciding) in the"
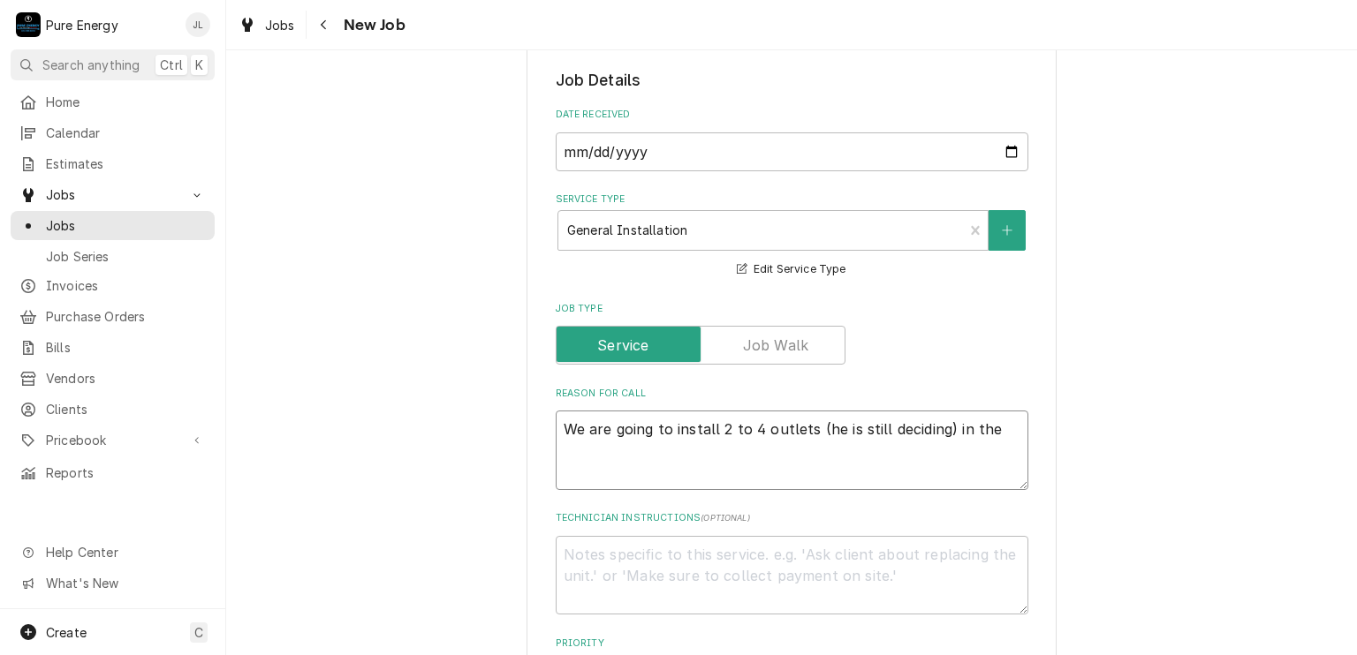
type textarea "x"
type textarea "We are going to install 2 to 4 outlets (he is still deciding) in the m"
type textarea "x"
type textarea "We are going to install 2 to 4 outlets (he is still deciding) in the ma"
type textarea "x"
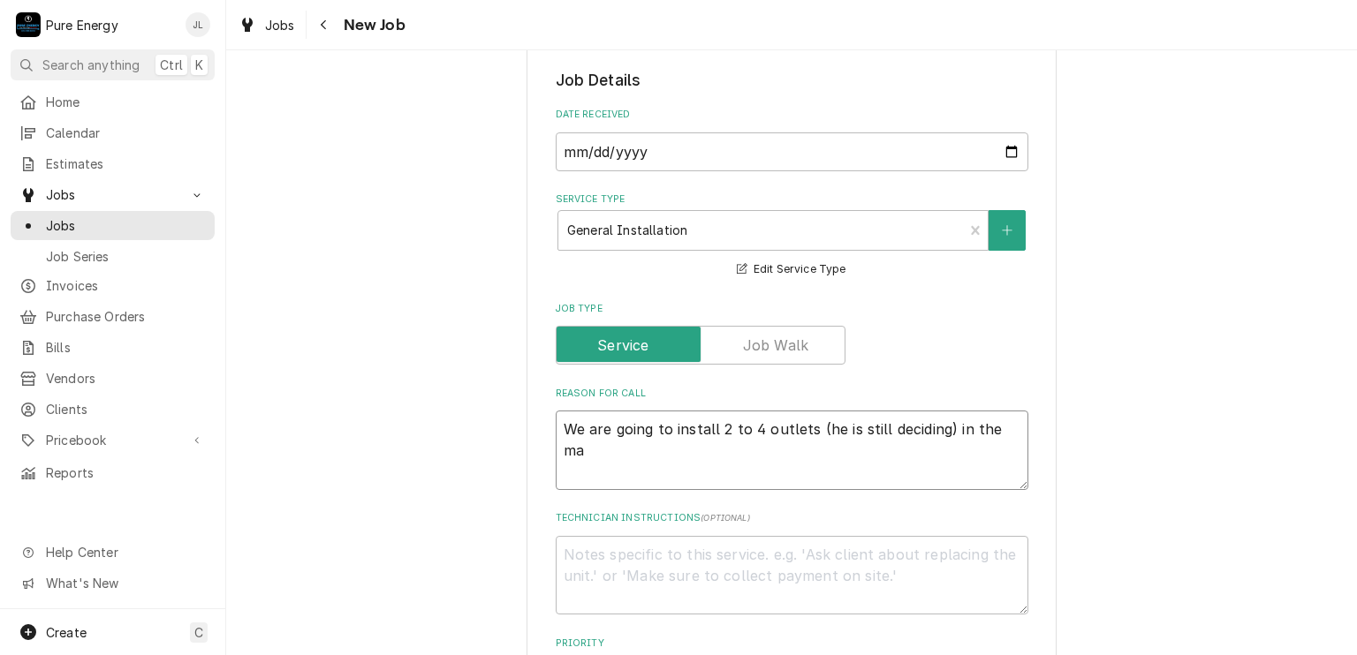
type textarea "We are going to install 2 to 4 outlets (he is still deciding) in the mas"
type textarea "x"
type textarea "We are going to install 2 to 4 outlets (he is still deciding) in the mast"
type textarea "x"
type textarea "We are going to install 2 to 4 outlets (he is still deciding) in the maste"
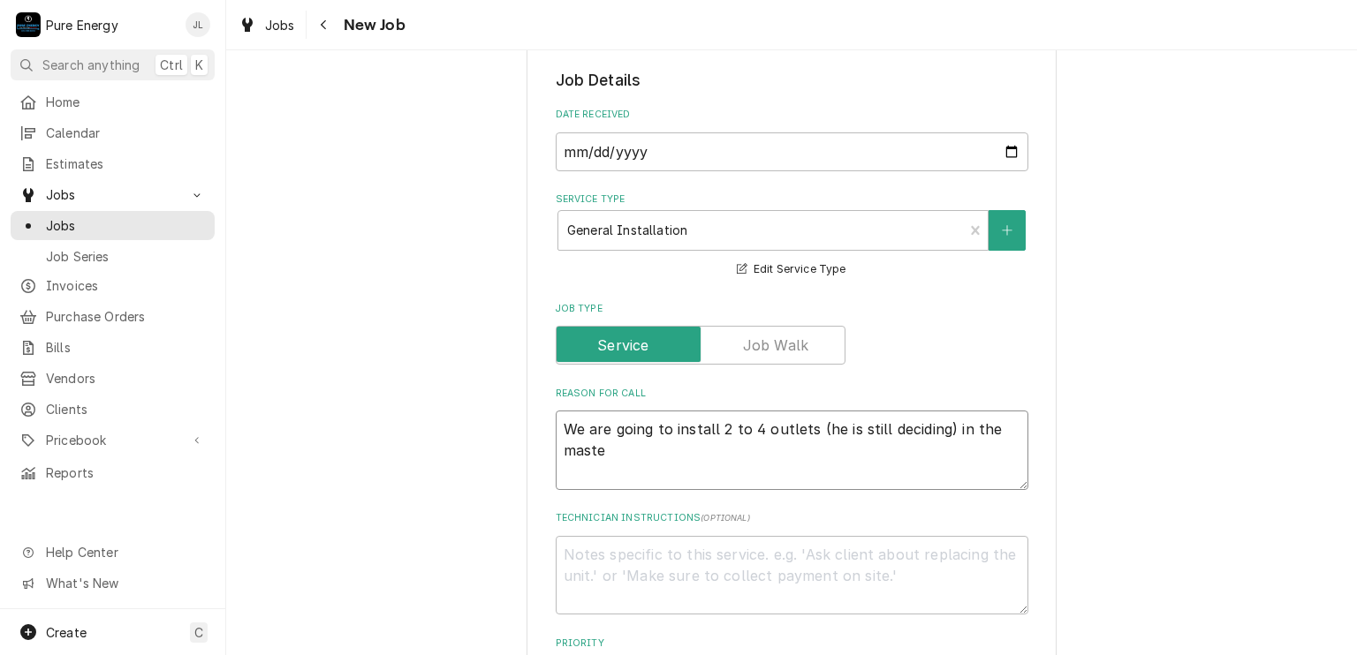
type textarea "x"
type textarea "We are going to install 2 to 4 outlets (he is still deciding) in the master"
type textarea "x"
type textarea "We are going to install 2 to 4 outlets (he is still deciding) in the master cl"
type textarea "x"
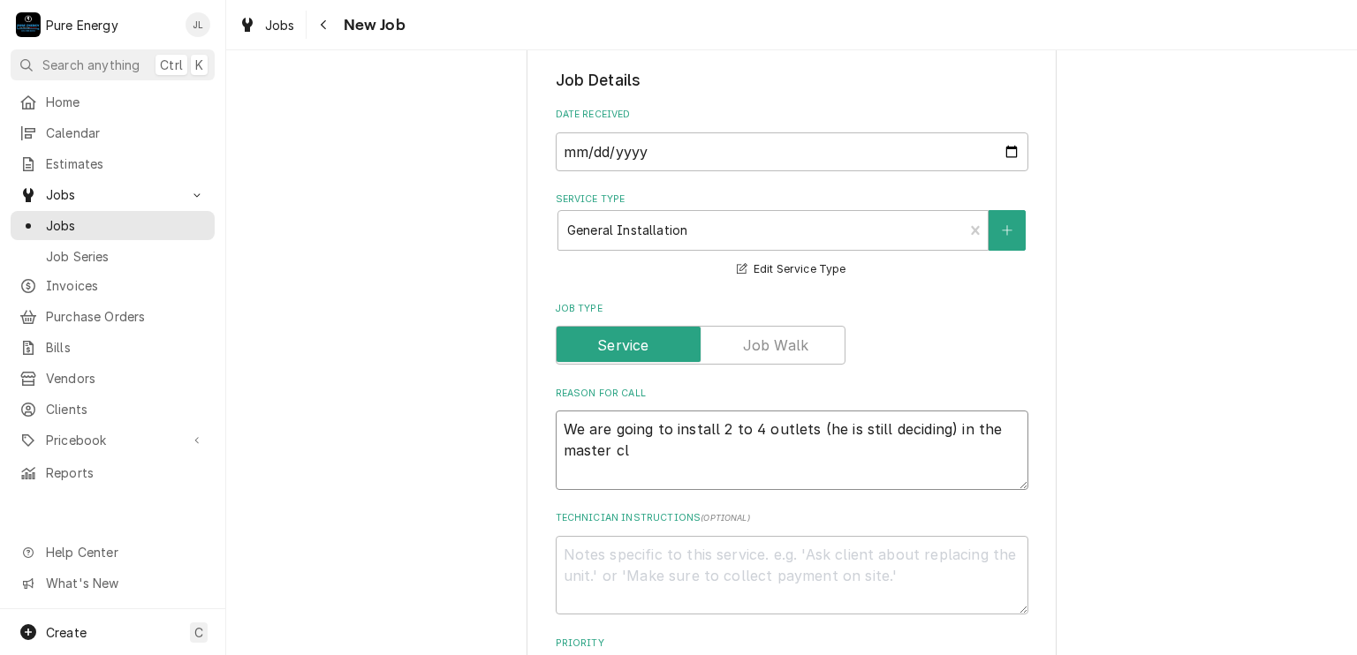
type textarea "We are going to install 2 to 4 outlets (he is still deciding) in the master clo"
type textarea "x"
type textarea "We are going to install 2 to 4 outlets (he is still deciding) in the master clos"
type textarea "x"
type textarea "We are going to install 2 to 4 outlets (he is still deciding) in the master clo…"
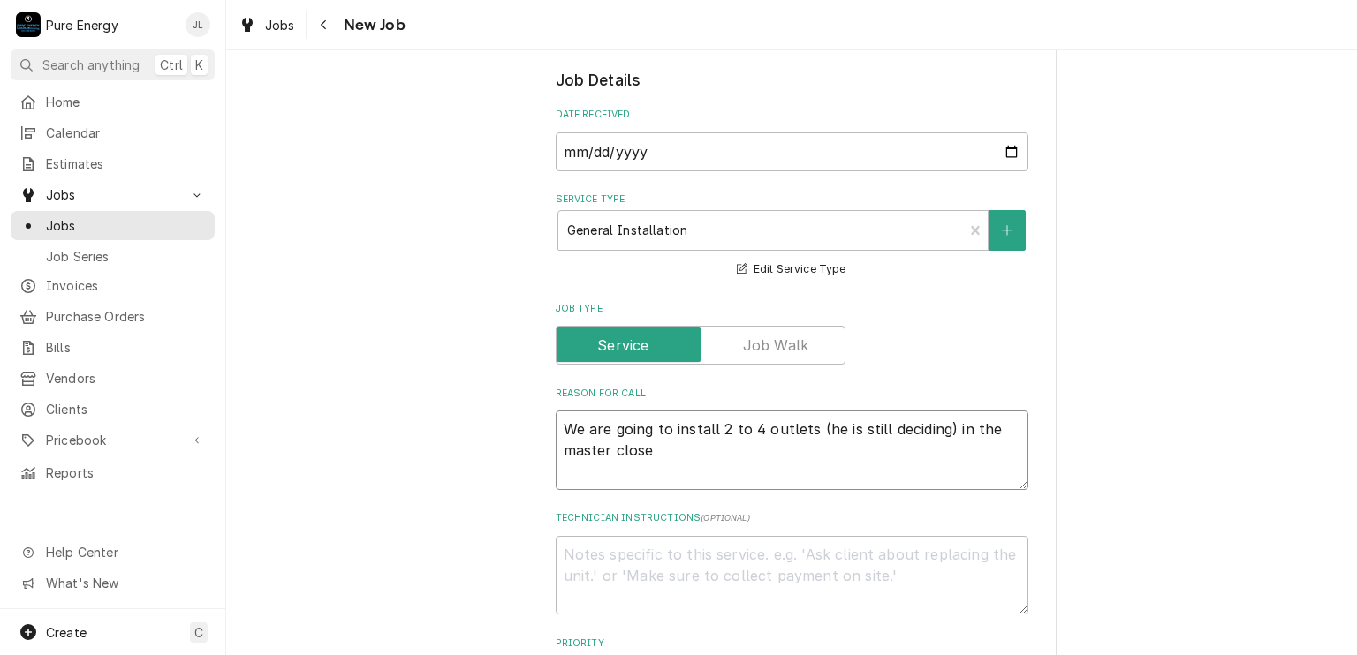
type textarea "x"
type textarea "We are going to install 2 to 4 outlets (he is still deciding) in the master clo…"
type textarea "x"
type textarea "We are going to install 2 to 4 outlets (he is still deciding) in the master clo…"
type textarea "x"
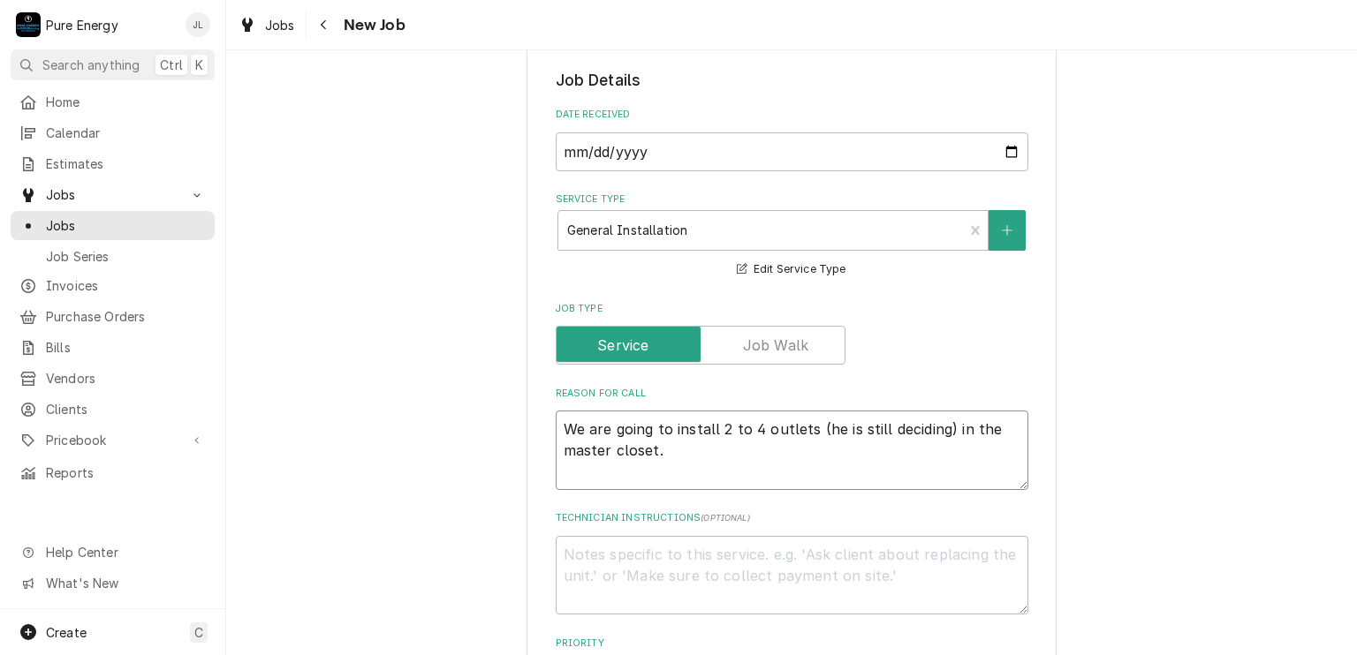
type textarea "We are going to install 2 to 4 outlets (he is still deciding) in the master clo…"
type textarea "x"
type textarea "We are going to install 2 to 4 outlets (he is still deciding) in the master clo…"
type textarea "x"
type textarea "We are going to install 2 to 4 outlets (he is still deciding) in the master clo…"
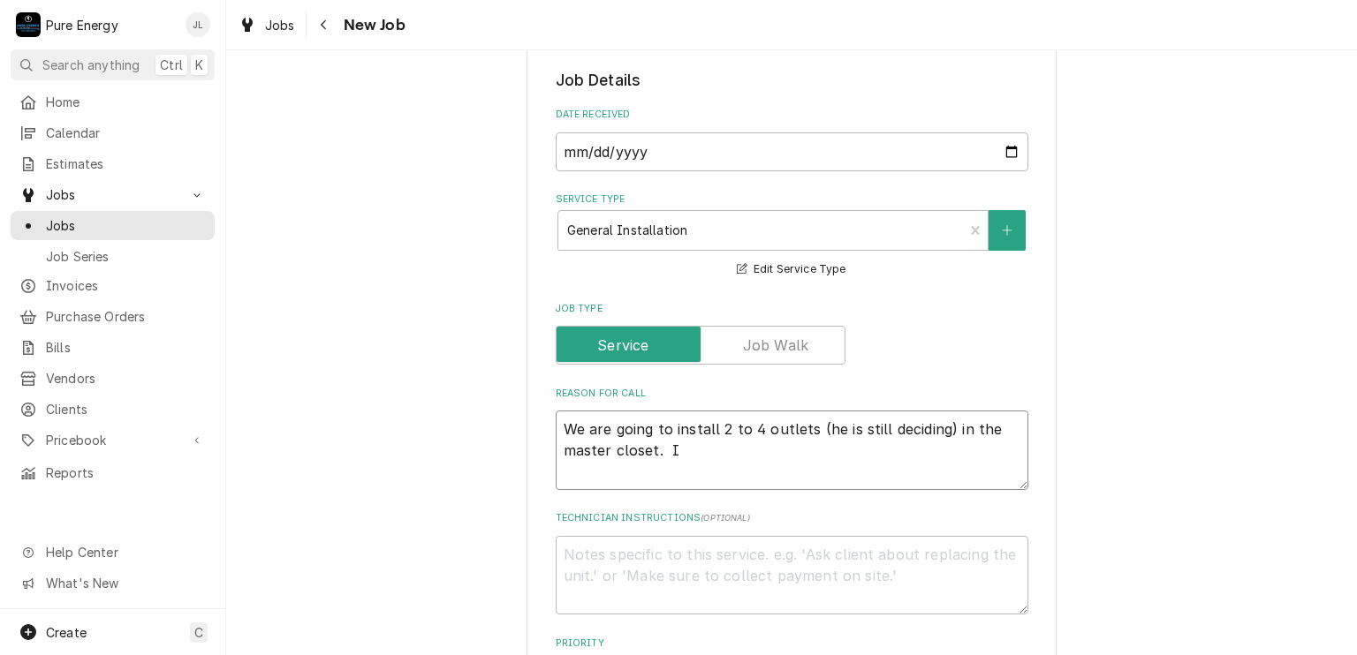
type textarea "x"
type textarea "We are going to install 2 to 4 outlets (he is still deciding) in the master clo…"
type textarea "x"
type textarea "We are going to install 2 to 4 outlets (he is still deciding) in the master clo…"
type textarea "x"
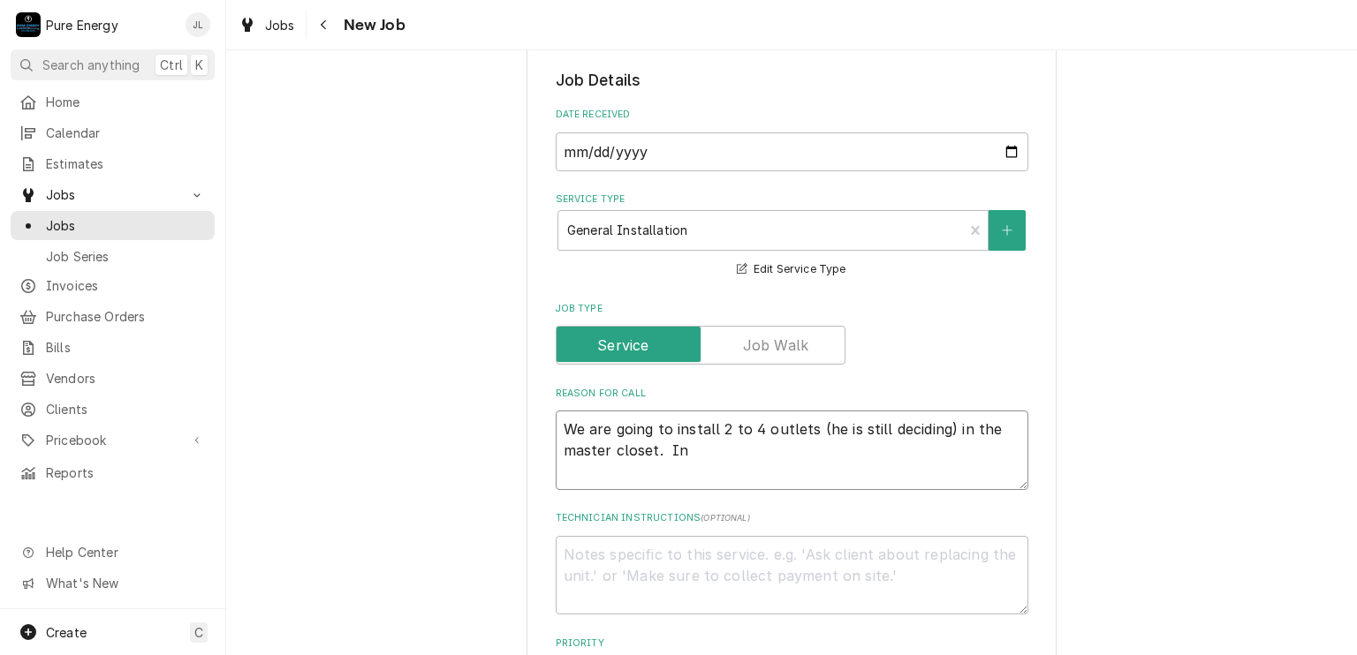
type textarea "We are going to install 2 to 4 outlets (he is still deciding) in the master clo…"
type textarea "x"
type textarea "We are going to install 2 to 4 outlets (he is still deciding) in the master clo…"
type textarea "x"
type textarea "We are going to install 2 to 4 outlets (he is still deciding) in the master clo…"
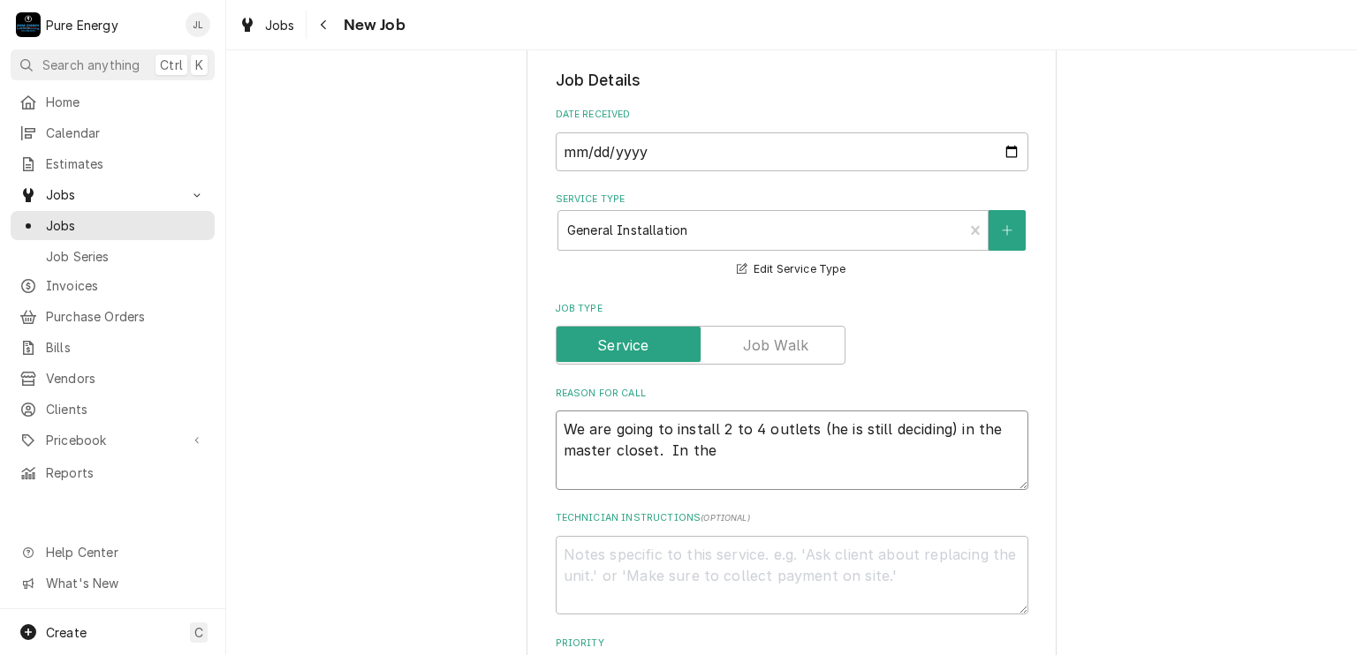
type textarea "x"
type textarea "We are going to install 2 to 4 outlets (he is still deciding) in the master clo…"
type textarea "x"
type textarea "We are going to install 2 to 4 outlets (he is still deciding) in the master clo…"
type textarea "x"
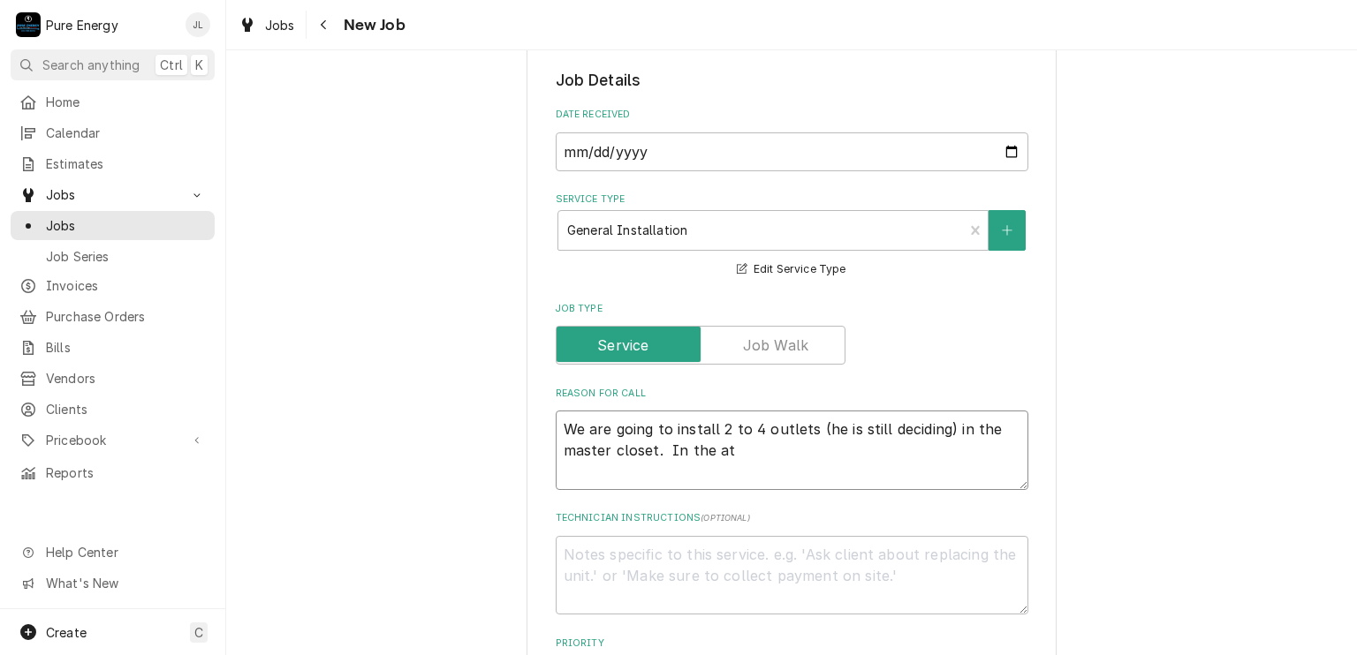
type textarea "We are going to install 2 to 4 outlets (he is still deciding) in the master clo…"
type textarea "x"
type textarea "We are going to install 2 to 4 outlets (he is still deciding) in the master clo…"
type textarea "x"
type textarea "We are going to install 2 to 4 outlets (he is still deciding) in the master clo…"
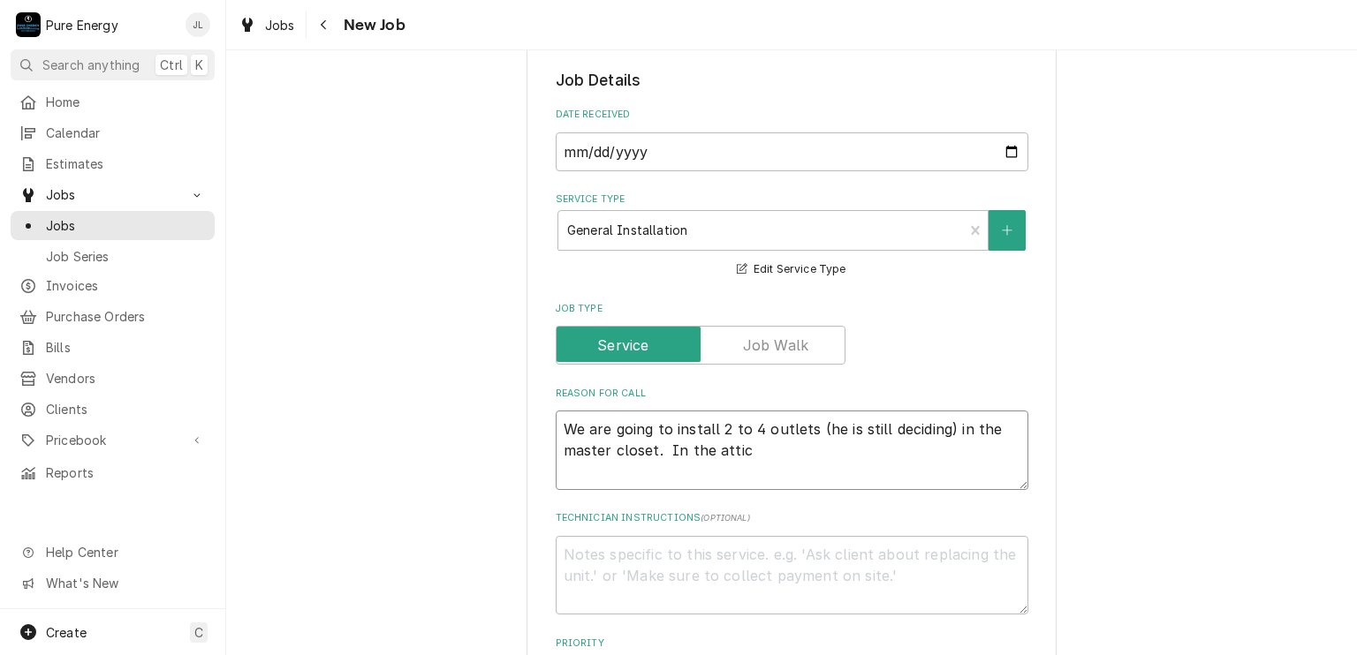
type textarea "x"
type textarea "We are going to install 2 to 4 outlets (he is still deciding) in the master clo…"
type textarea "x"
type textarea "We are going to install 2 to 4 outlets (he is still deciding) in the master clo…"
type textarea "x"
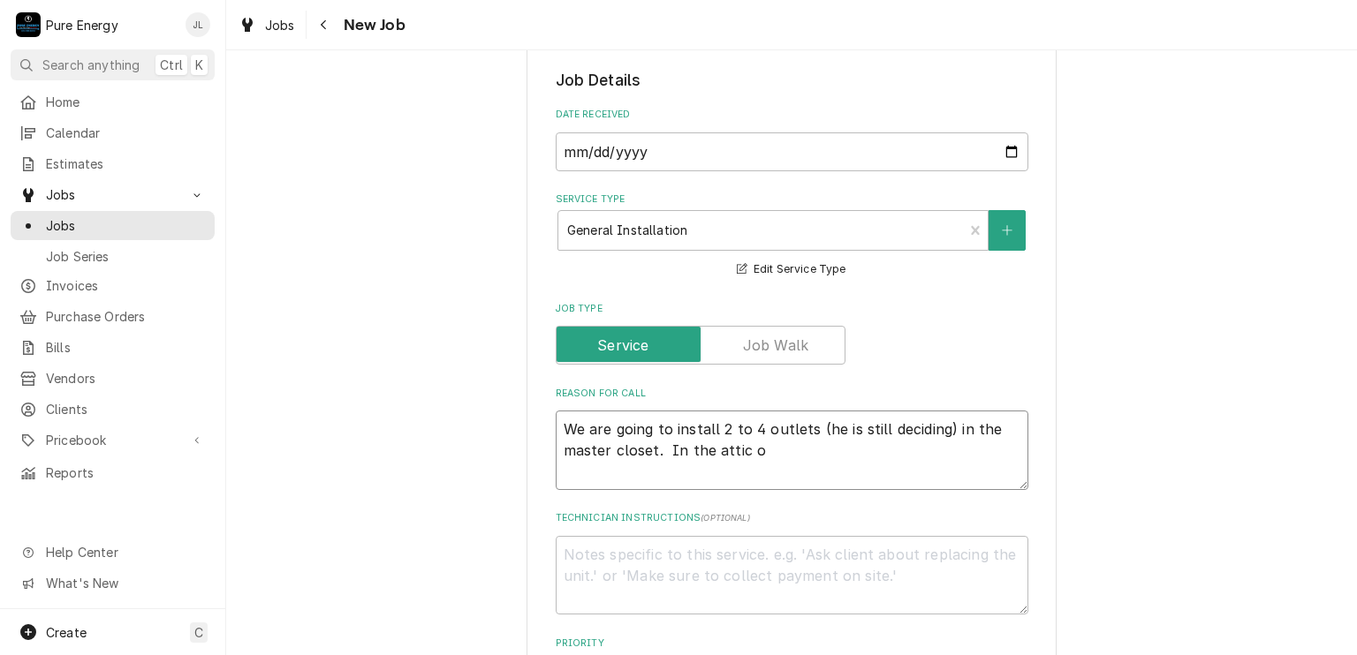
type textarea "We are going to install 2 to 4 outlets (he is still deciding) in the master clo…"
type textarea "x"
type textarea "We are going to install 2 to 4 outlets (he is still deciding) in the master clo…"
type textarea "x"
type textarea "We are going to install 2 to 4 outlets (he is still deciding) in the master clo…"
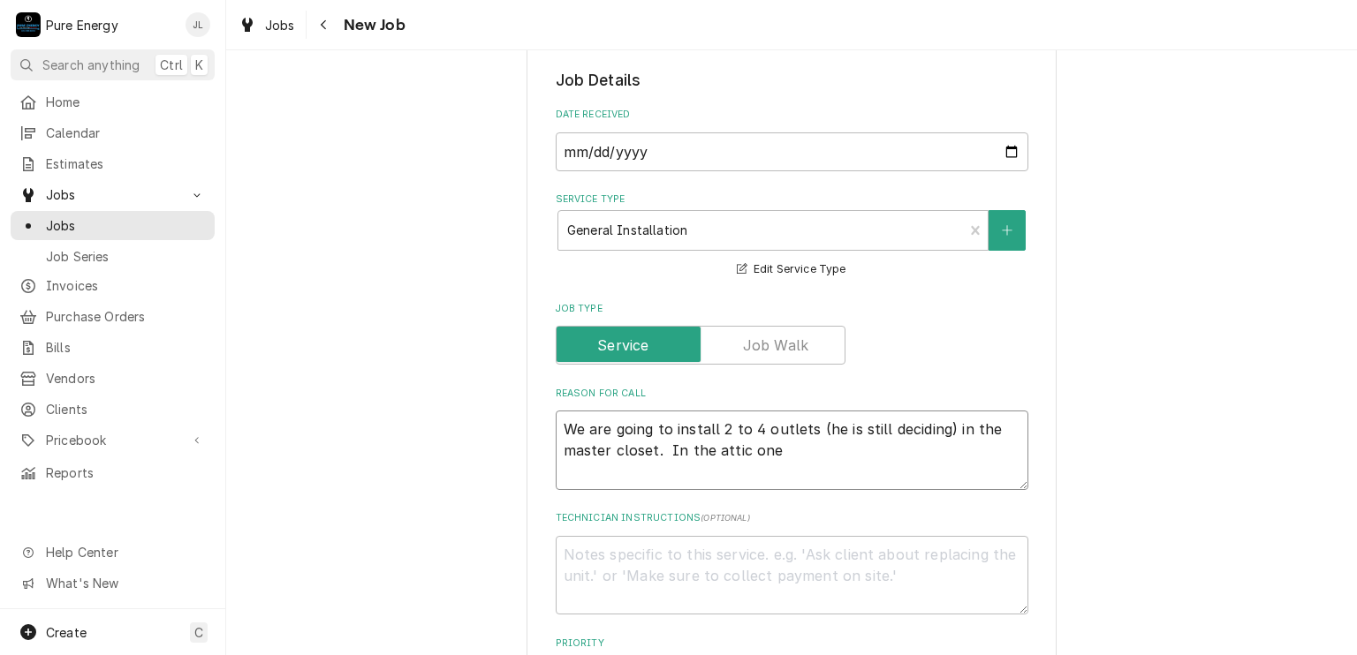
type textarea "x"
type textarea "We are going to install 2 to 4 outlets (he is still deciding) in the master clo…"
type textarea "x"
type textarea "We are going to install 2 to 4 outlets (he is still deciding) in the master clo…"
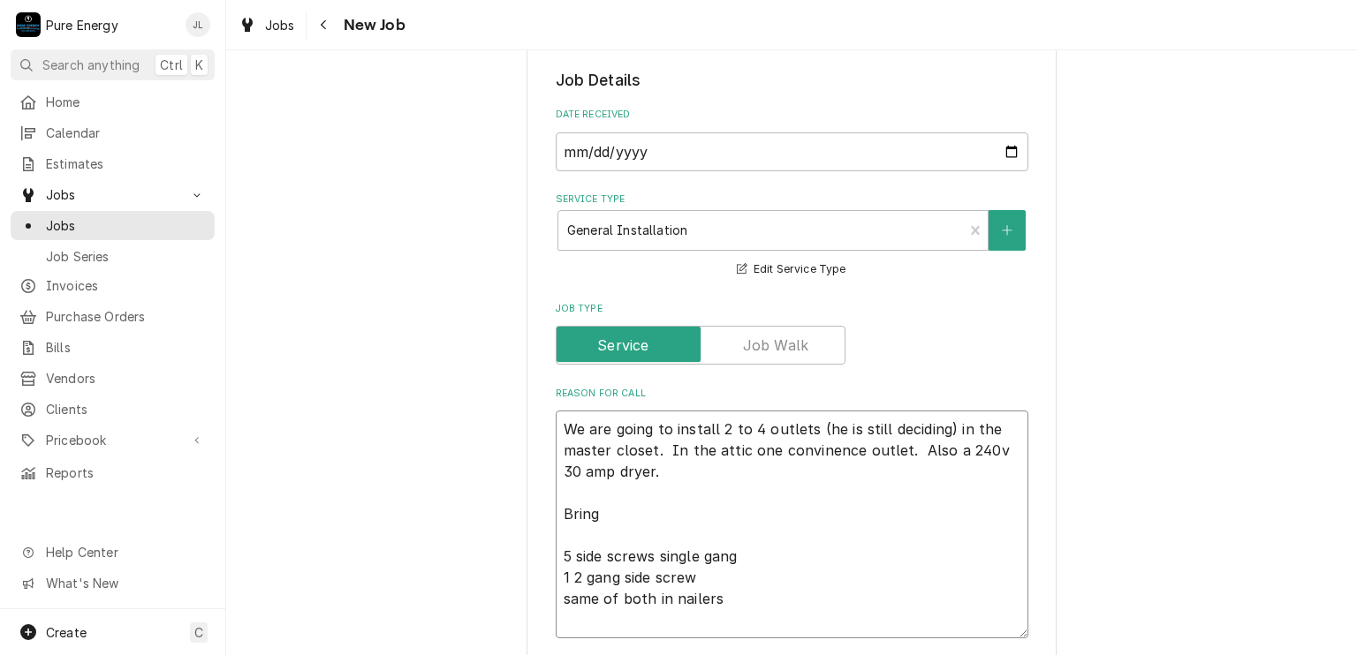
click at [664, 416] on textarea "We are going to install 2 to 4 outlets (he is still deciding) in the master clo…" at bounding box center [792, 525] width 473 height 228
click at [746, 596] on textarea "We are going to install 2 to 4 outlets (he is still deciding) in the master clo…" at bounding box center [792, 525] width 473 height 228
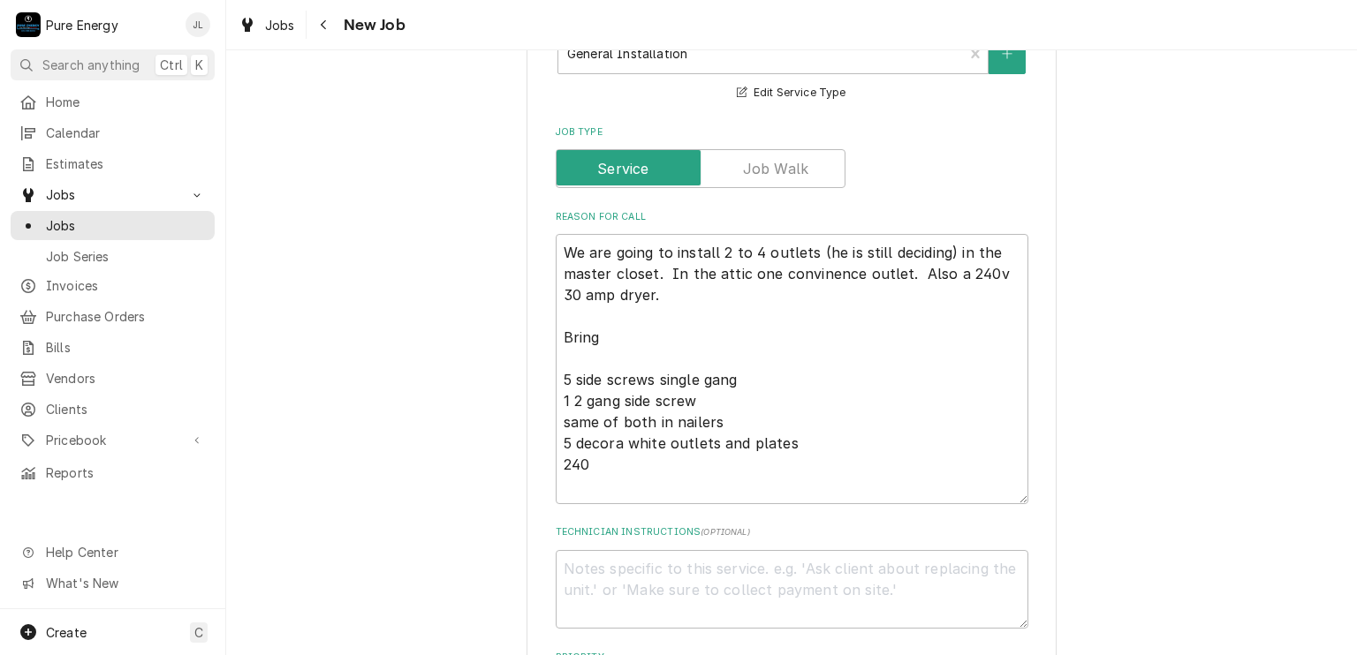
click at [1129, 367] on div "Please provide the following information to create a job: Client Details Client…" at bounding box center [791, 599] width 1130 height 2121
drag, startPoint x: 1129, startPoint y: 369, endPoint x: 906, endPoint y: 466, distance: 242.8
click at [999, 436] on div "Please provide the following information to create a job: Client Details Client…" at bounding box center [791, 599] width 1130 height 2121
click at [605, 476] on textarea "We are going to install 2 to 4 outlets (he is still deciding) in the master clo…" at bounding box center [792, 369] width 473 height 270
click at [604, 459] on textarea "We are going to install 2 to 4 outlets (he is still deciding) in the master clo…" at bounding box center [792, 369] width 473 height 270
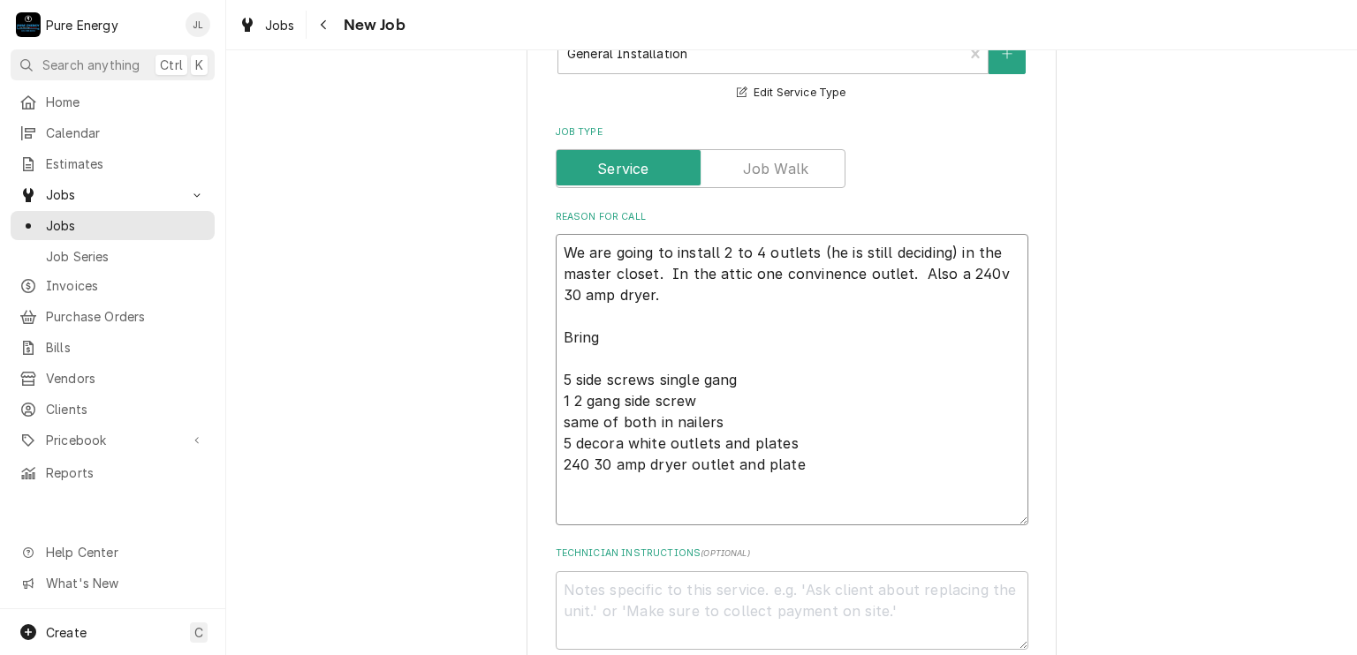
click at [604, 459] on textarea "We are going to install 2 to 4 outlets (he is still deciding) in the master clo…" at bounding box center [792, 379] width 473 height 291
click at [556, 495] on textarea "We are going to install 2 to 4 outlets (he is still deciding) in the master clo…" at bounding box center [792, 379] width 473 height 291
click at [556, 485] on textarea "We are going to install 2 to 4 outlets (he is still deciding) in the master clo…" at bounding box center [792, 379] width 473 height 291
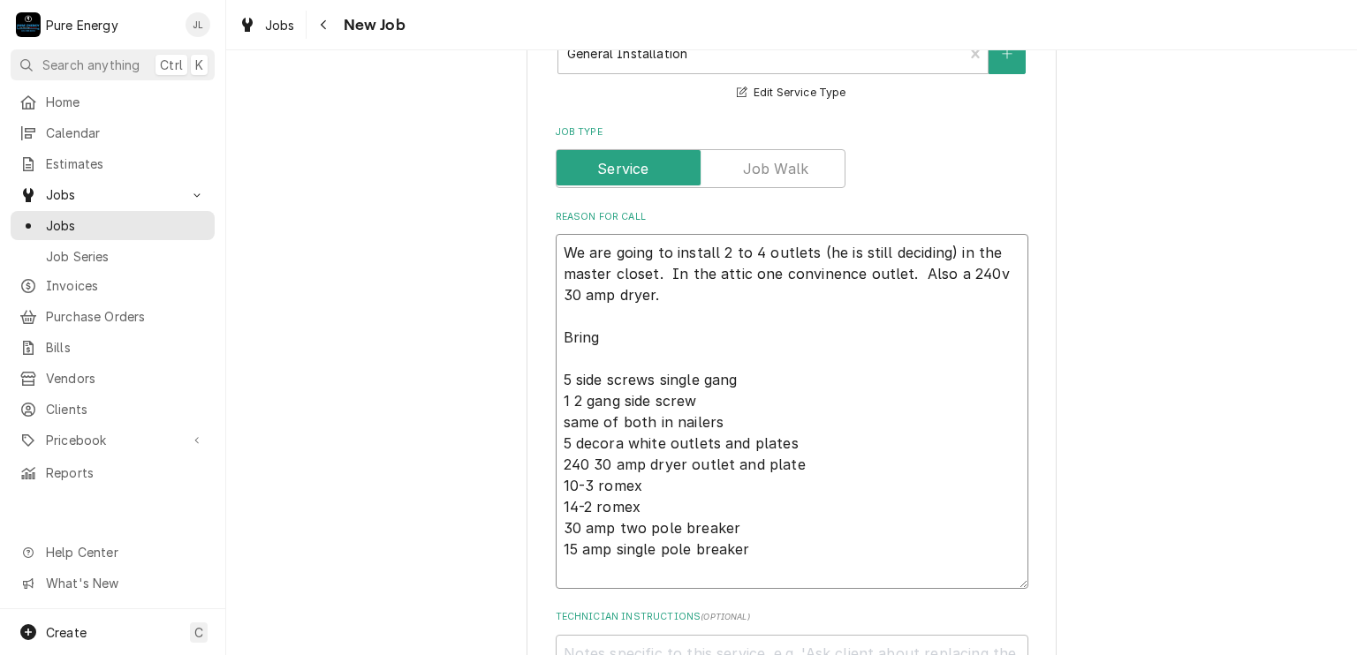
drag, startPoint x: 566, startPoint y: 529, endPoint x: 1009, endPoint y: 529, distance: 443.4
click at [1009, 533] on textarea "We are going to install 2 to 4 outlets (he is still deciding) in the master clo…" at bounding box center [792, 411] width 473 height 355
click at [940, 426] on textarea "We are going to install 2 to 4 outlets (he is still deciding) in the master clo…" at bounding box center [792, 411] width 473 height 355
drag, startPoint x: 594, startPoint y: 284, endPoint x: 598, endPoint y: 302, distance: 19.1
click at [570, 264] on textarea "We are going to install 2 to 4 outlets (he is still deciding) in the master clo…" at bounding box center [792, 411] width 473 height 355
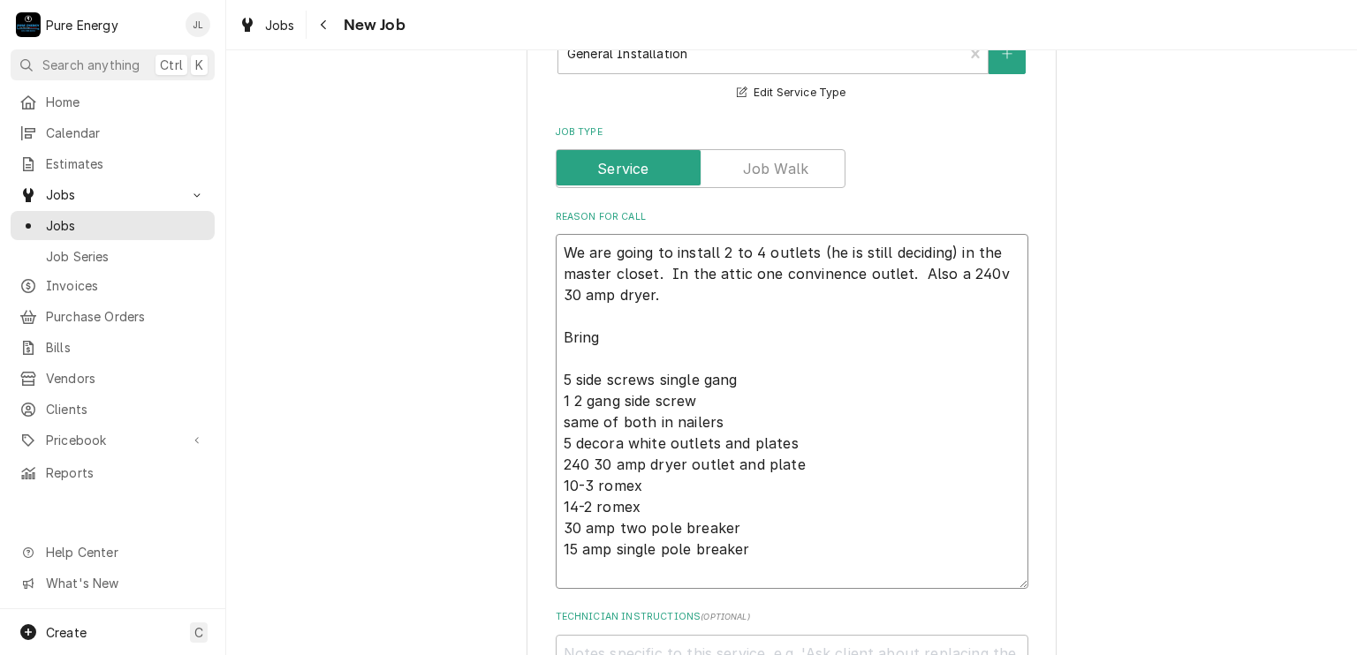
click at [786, 426] on textarea "We are going to install 2 to 4 outlets (he is still deciding) in the master clo…" at bounding box center [792, 411] width 473 height 355
click at [558, 255] on textarea "We are going to install 2 to 4 outlets (he is still deciding) in the master clo…" at bounding box center [792, 411] width 473 height 355
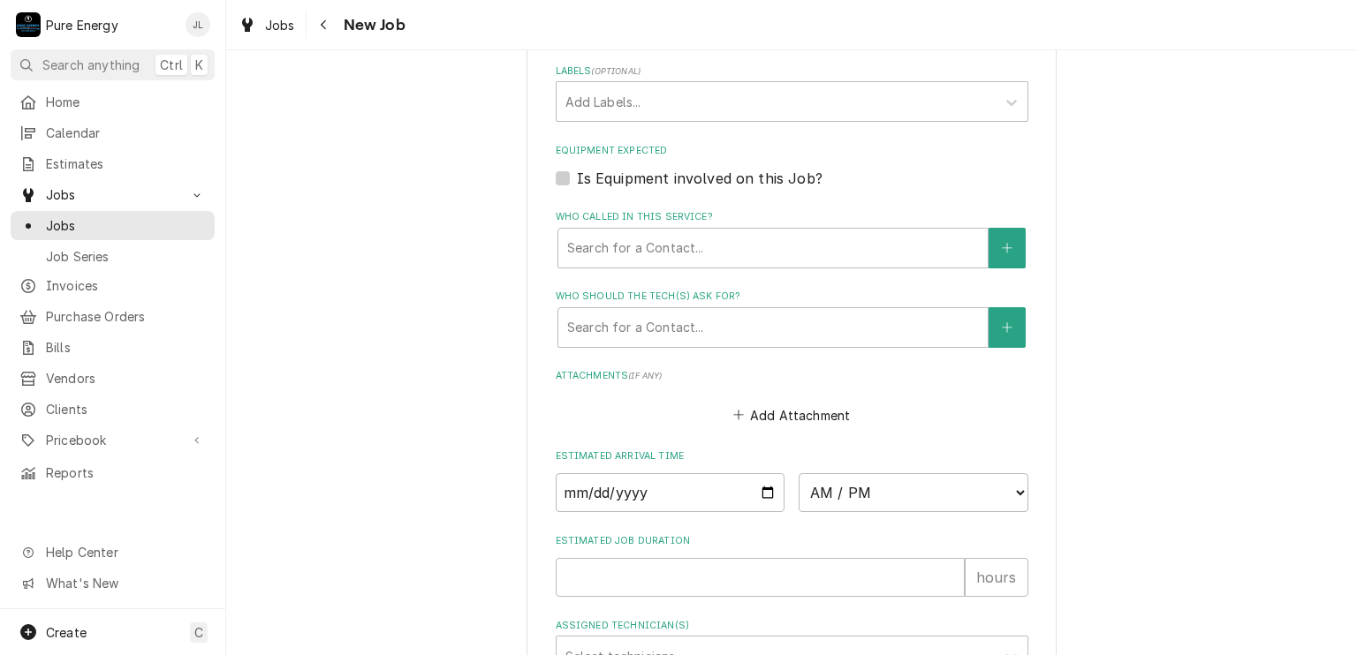
scroll to position [1501, 0]
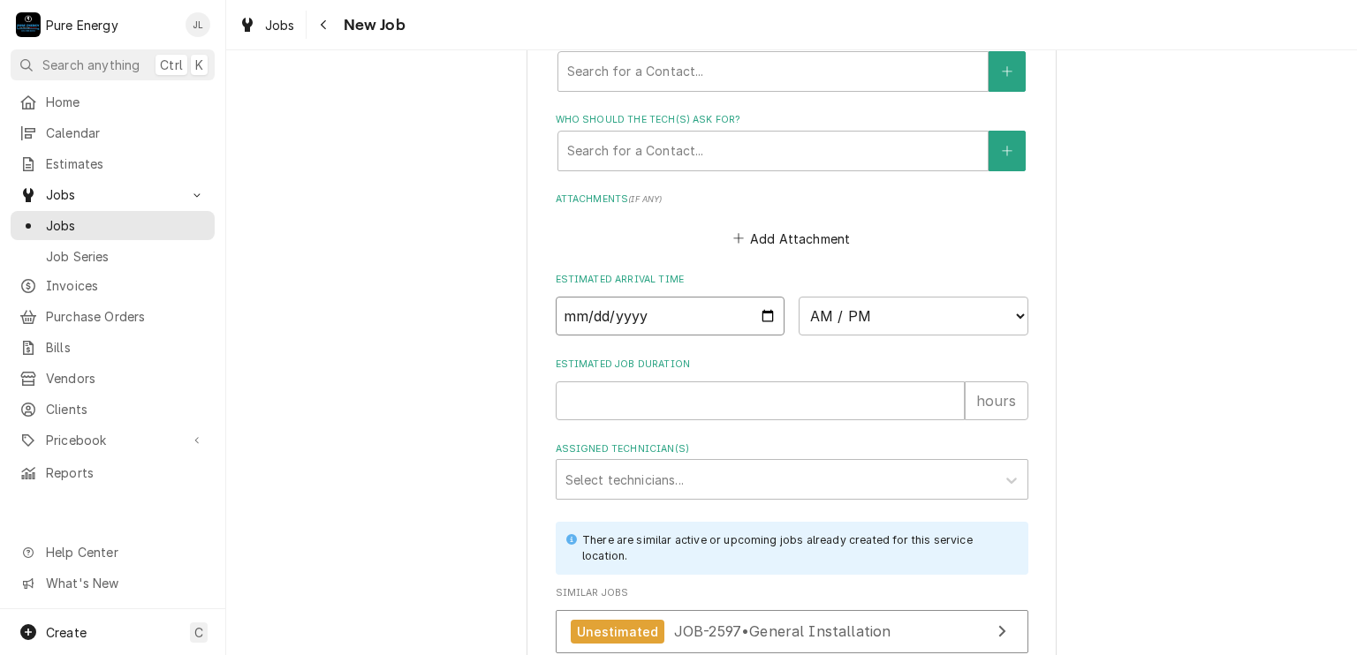
click at [766, 314] on input "Date" at bounding box center [671, 316] width 230 height 39
click at [1010, 317] on select "AM / PM 6:00 AM 6:15 AM 6:30 AM 6:45 AM 7:00 AM 7:15 AM 7:30 AM 7:45 AM 8:00 AM…" at bounding box center [913, 316] width 230 height 39
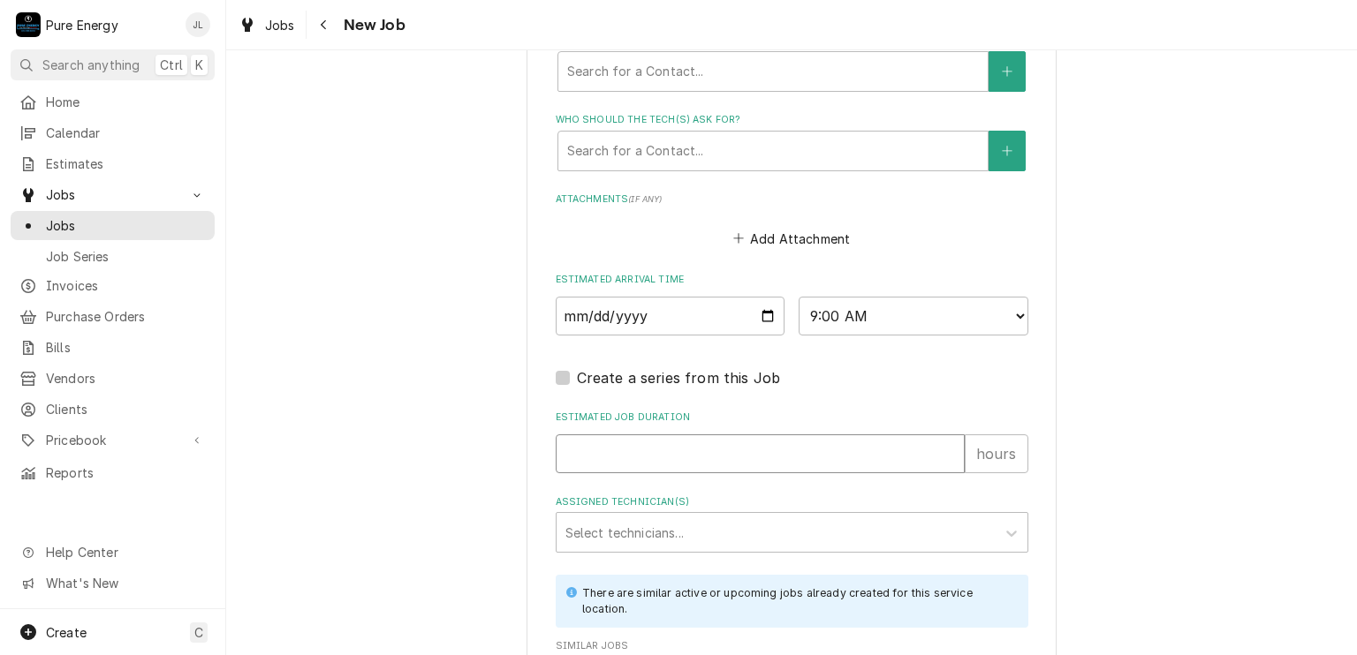
click at [657, 437] on input "Estimated Job Duration" at bounding box center [760, 454] width 409 height 39
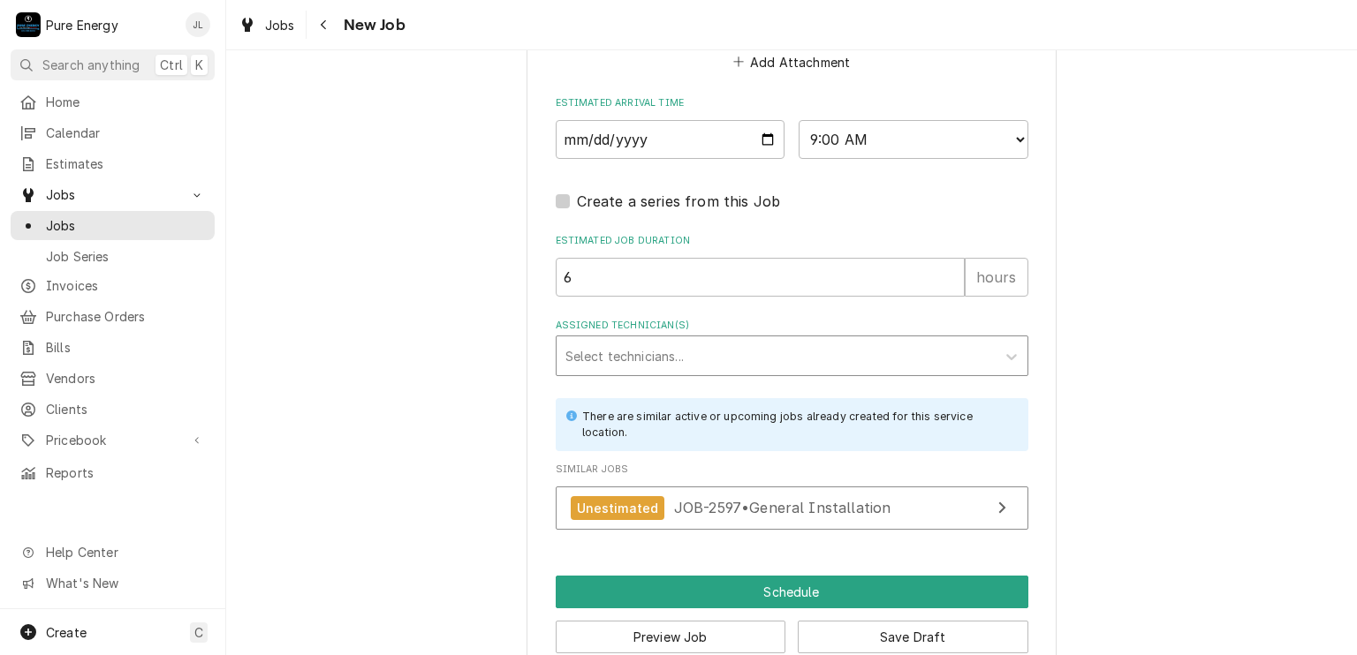
click at [656, 358] on div "Assigned Technician(s)" at bounding box center [775, 356] width 421 height 32
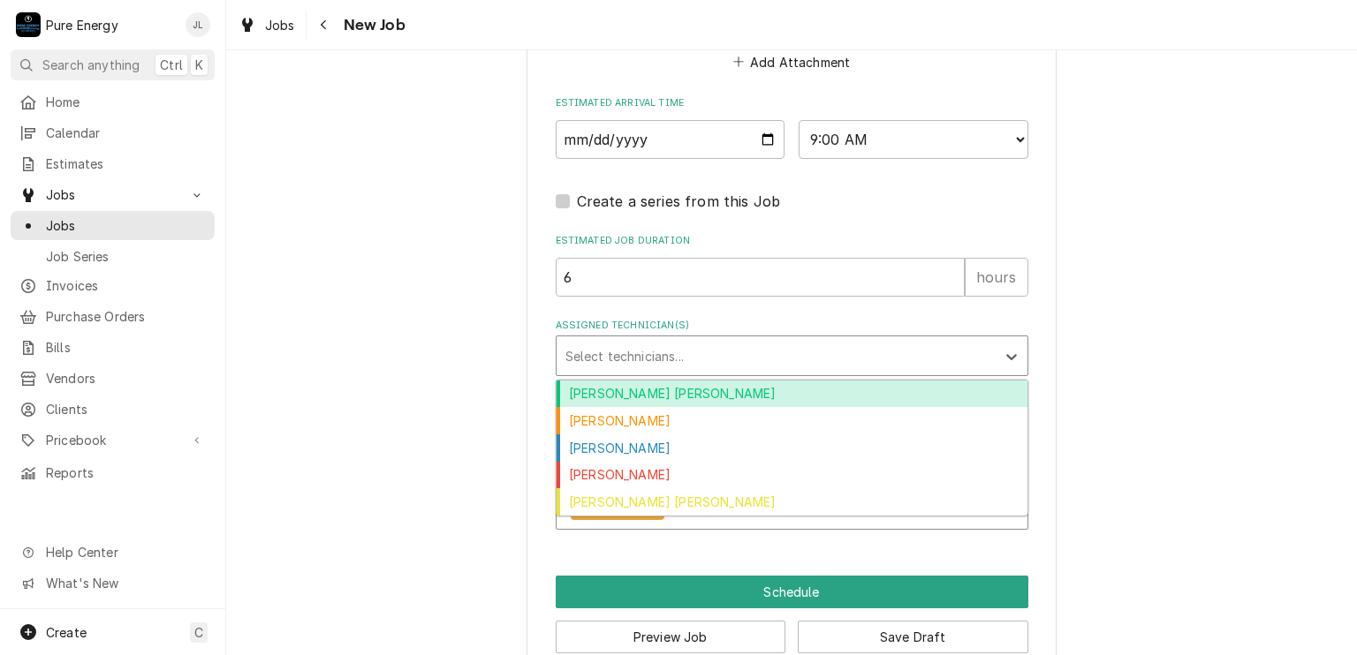
click at [655, 384] on div "Albert Hernandez Soto" at bounding box center [791, 394] width 471 height 27
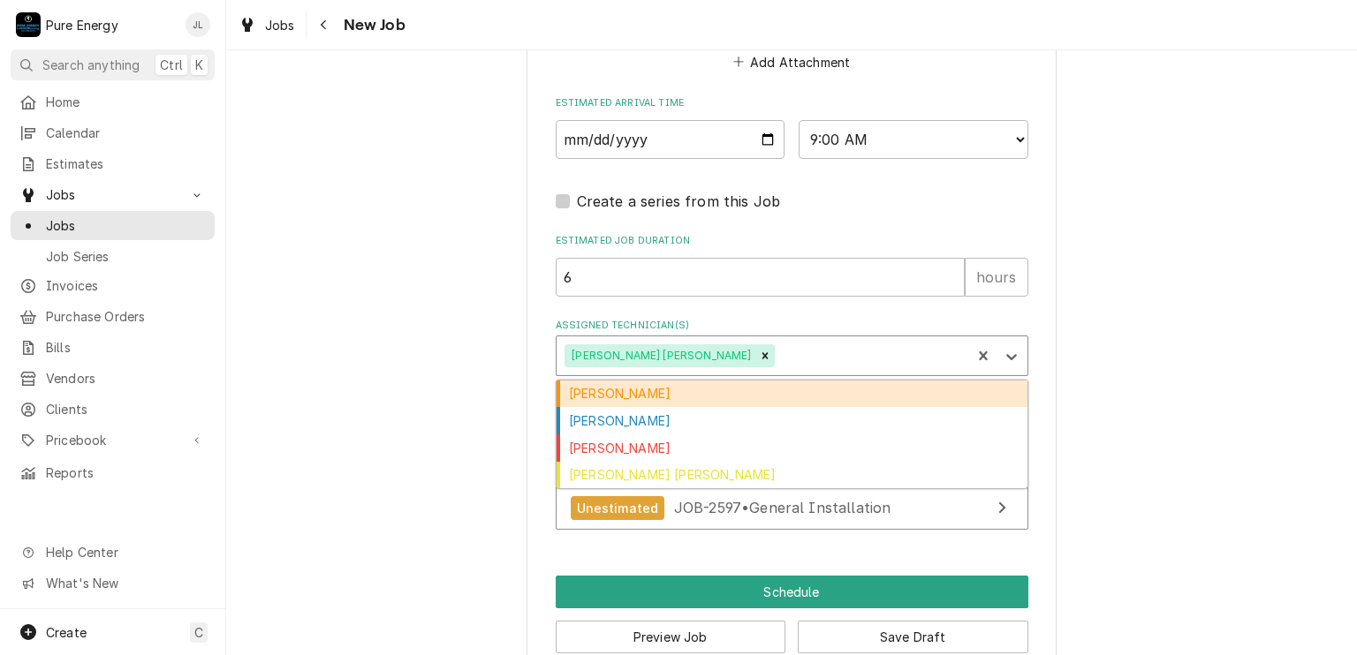
drag, startPoint x: 1008, startPoint y: 352, endPoint x: 966, endPoint y: 372, distance: 45.8
click at [1006, 352] on icon "Assigned Technician(s)" at bounding box center [1011, 357] width 18 height 18
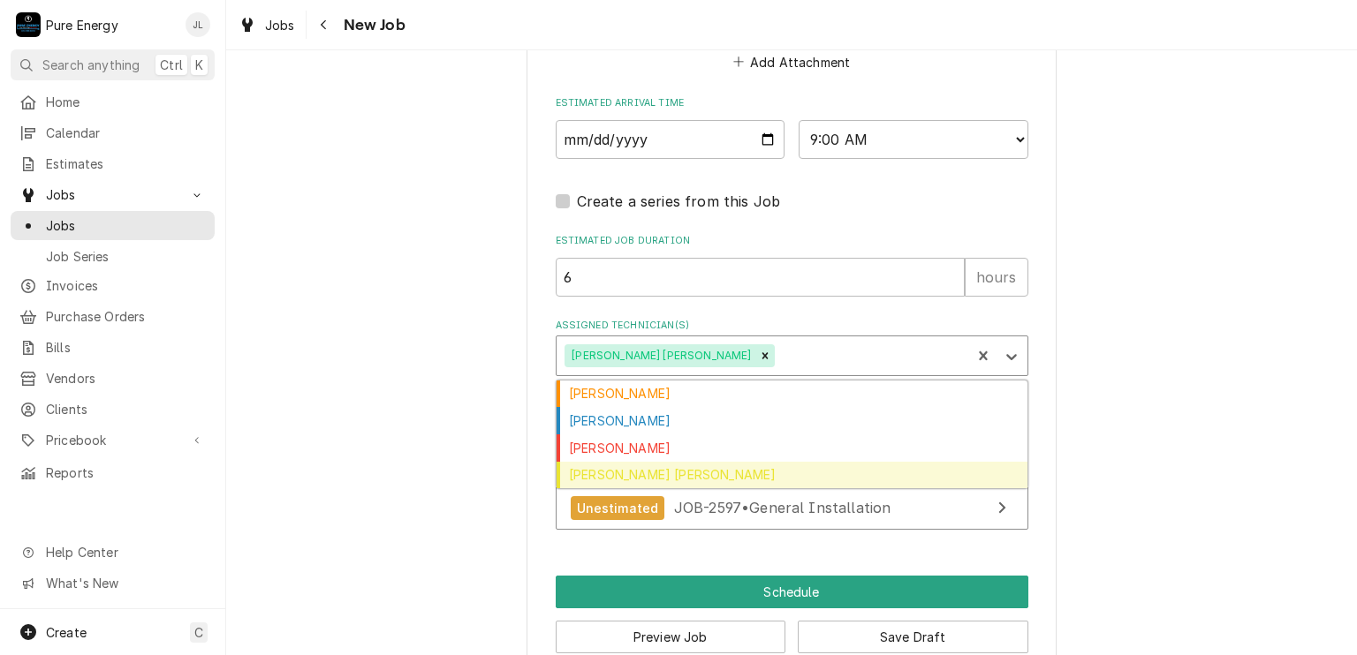
click at [783, 462] on div "Rodolfo Hernandez Lorenzo" at bounding box center [791, 475] width 471 height 27
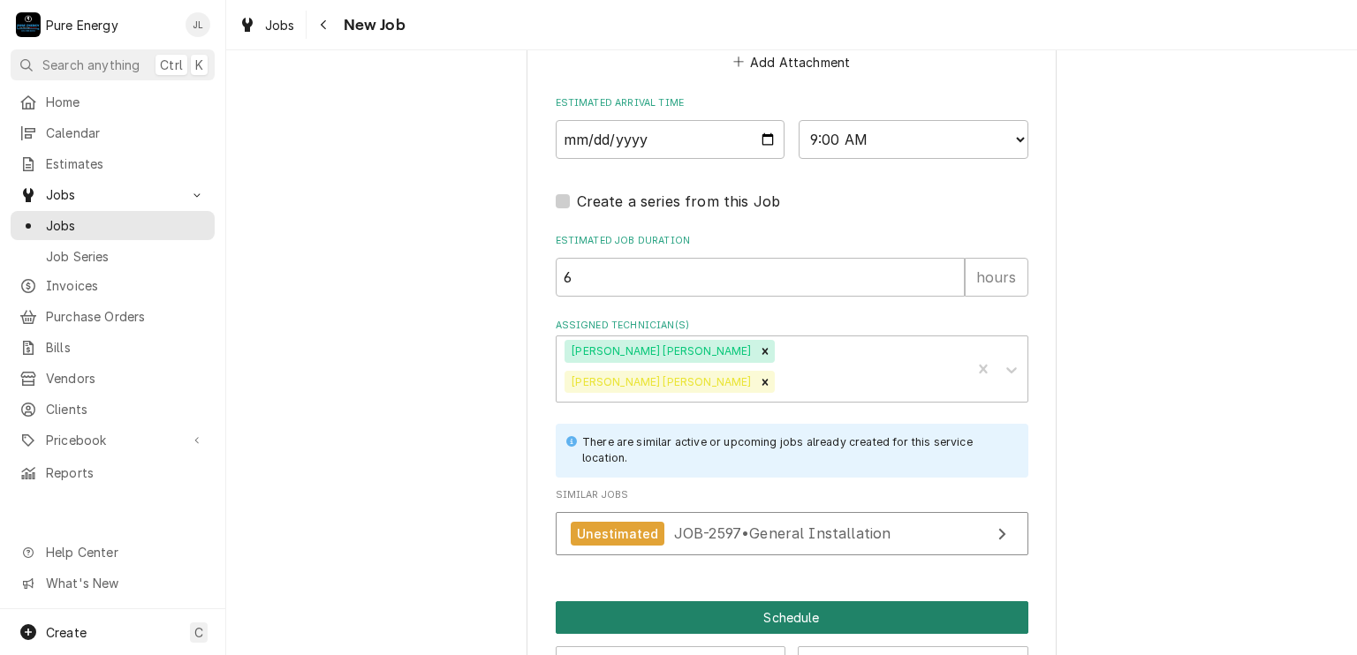
click at [681, 601] on button "Schedule" at bounding box center [792, 617] width 473 height 33
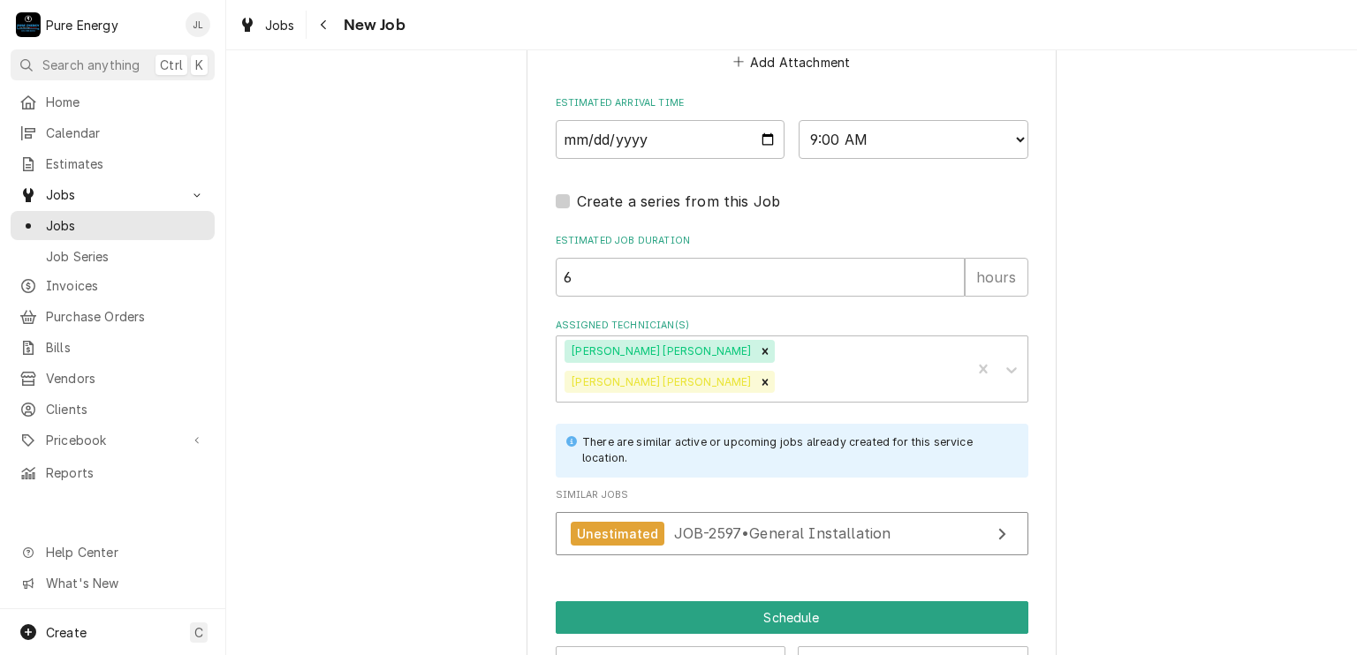
scroll to position [1676, 0]
